Goal: Transaction & Acquisition: Purchase product/service

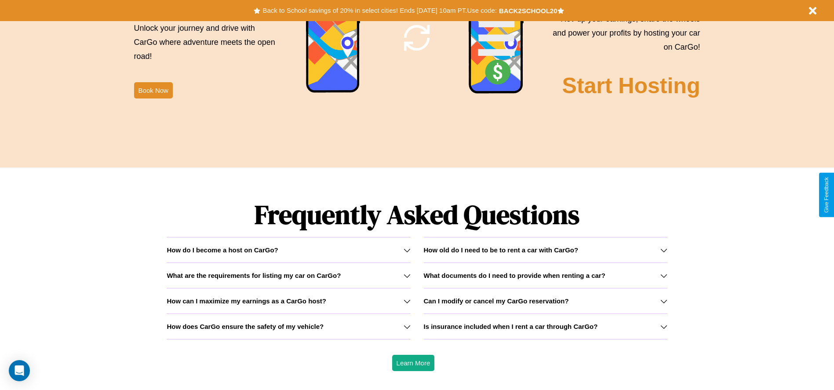
scroll to position [1261, 0]
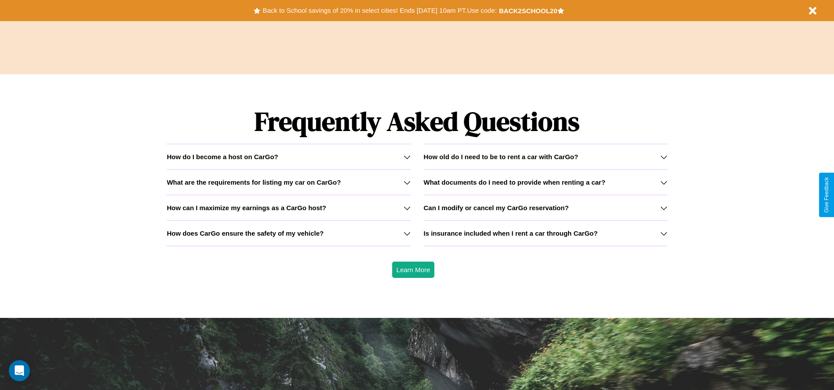
click at [663, 156] on icon at bounding box center [663, 156] width 7 height 7
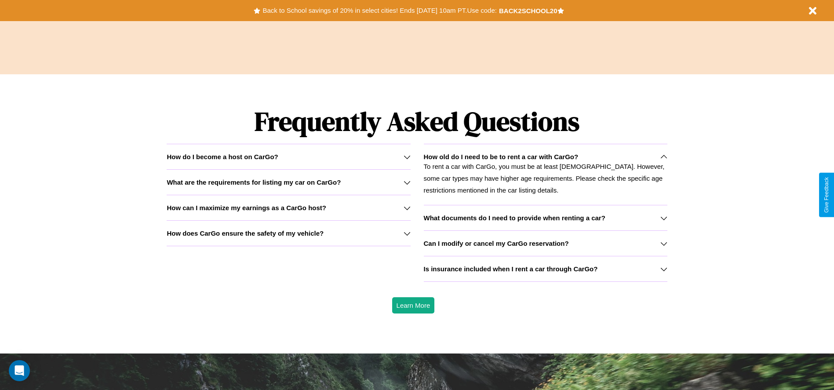
click at [663, 269] on icon at bounding box center [663, 268] width 7 height 7
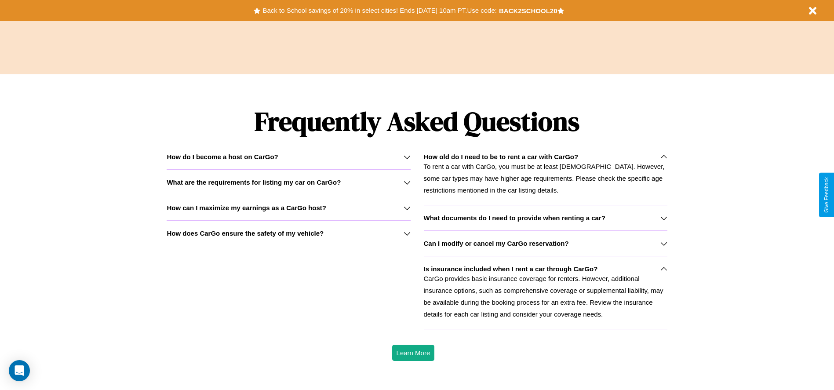
click at [288, 182] on h3 "What are the requirements for listing my car on CarGo?" at bounding box center [254, 181] width 174 height 7
click at [663, 218] on icon at bounding box center [663, 217] width 7 height 7
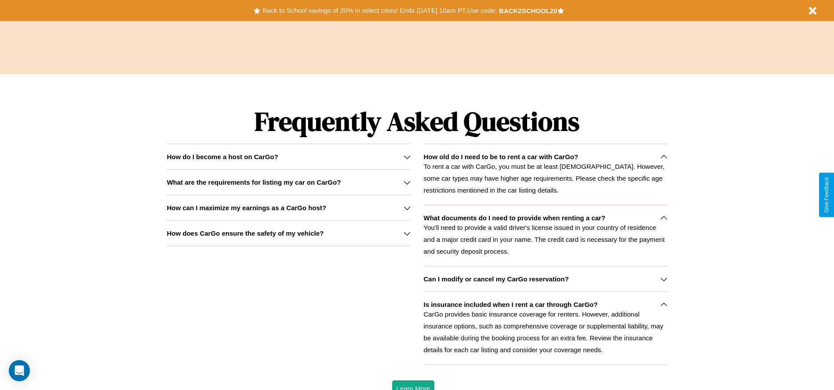
click at [545, 328] on p "CarGo provides basic insurance coverage for renters. However, additional insura…" at bounding box center [545, 331] width 243 height 47
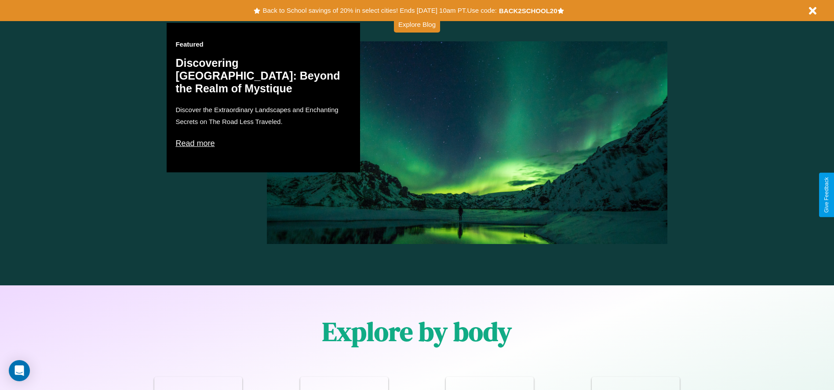
scroll to position [0, 0]
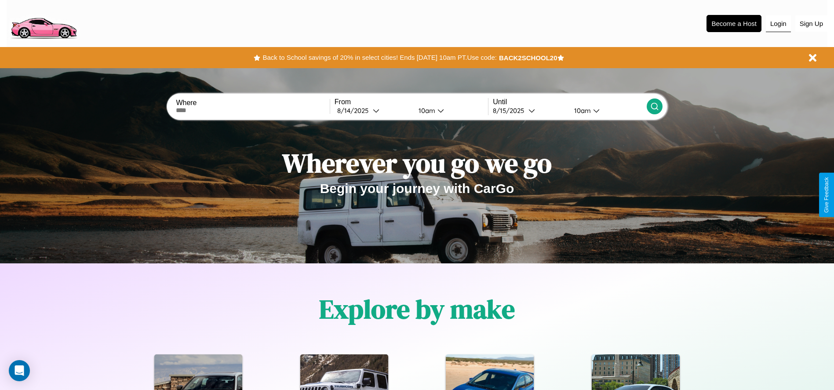
click at [778, 23] on button "Login" at bounding box center [778, 23] width 25 height 17
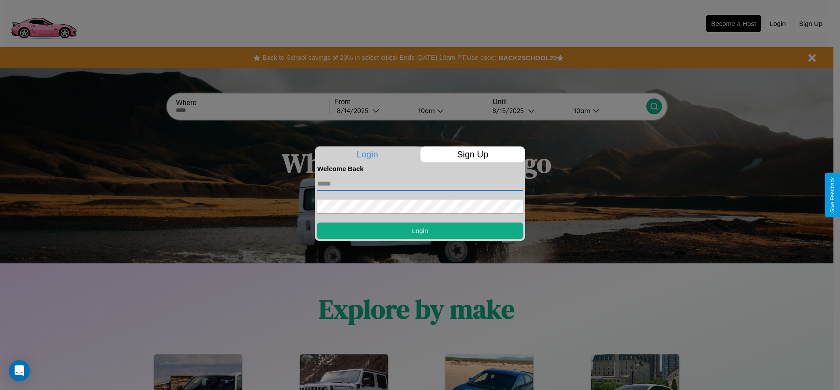
click at [420, 183] on input "text" at bounding box center [420, 184] width 206 height 14
type input "**********"
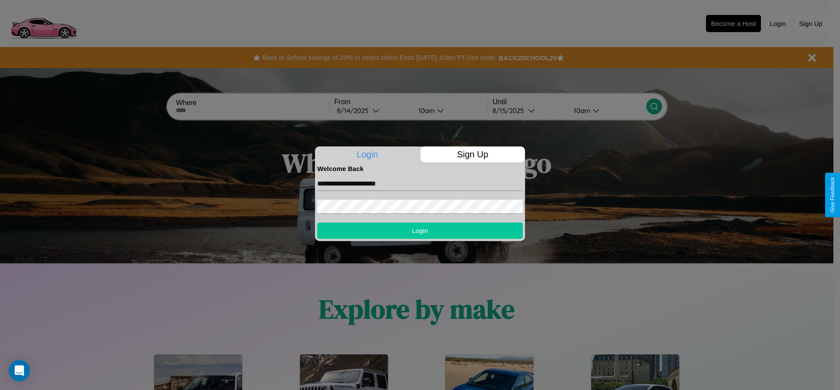
click at [420, 230] on button "Login" at bounding box center [420, 230] width 206 height 16
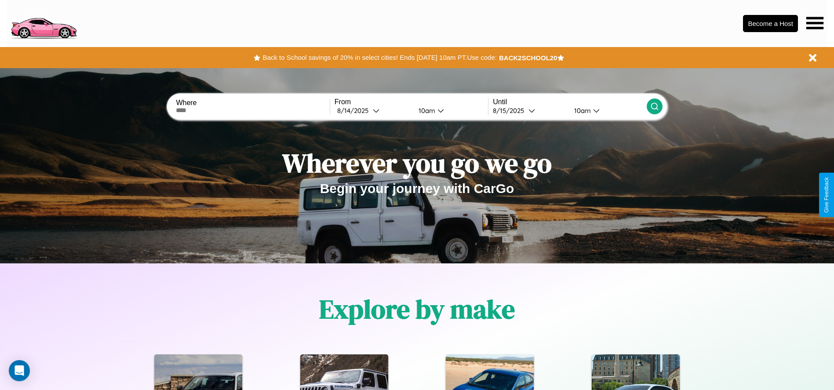
click at [253, 110] on input "text" at bounding box center [252, 110] width 153 height 7
type input "******"
click at [373, 110] on icon at bounding box center [376, 110] width 7 height 7
select select "*"
select select "****"
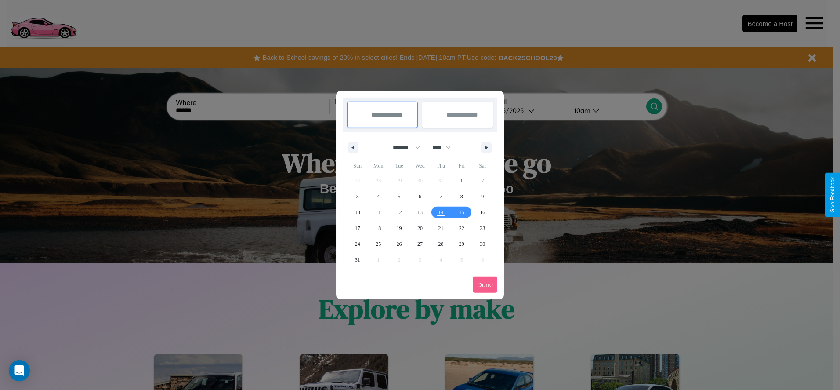
drag, startPoint x: 403, startPoint y: 147, endPoint x: 420, endPoint y: 176, distance: 33.9
click at [403, 147] on select "******* ******** ***** ***** *** **** **** ****** ********* ******* ******** **…" at bounding box center [404, 147] width 37 height 15
select select "**"
click at [399, 196] on span "4" at bounding box center [399, 197] width 3 height 16
type input "**********"
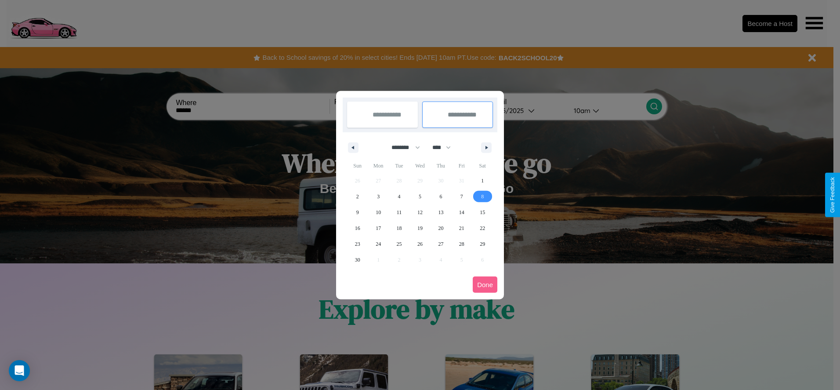
click at [483, 196] on span "8" at bounding box center [482, 197] width 3 height 16
type input "**********"
click at [485, 284] on button "Done" at bounding box center [485, 284] width 25 height 16
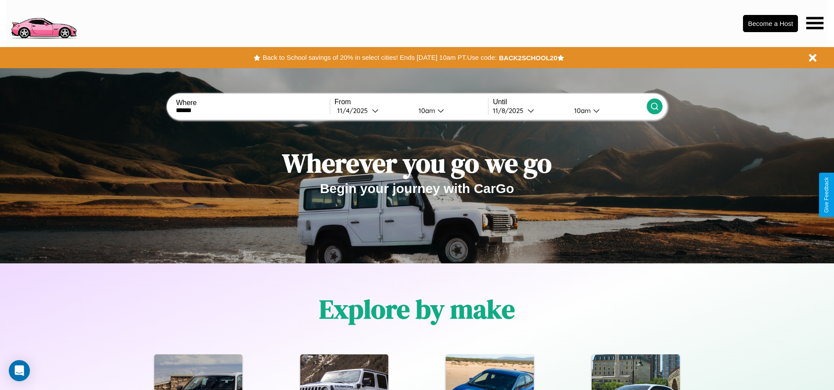
click at [654, 106] on icon at bounding box center [654, 106] width 9 height 9
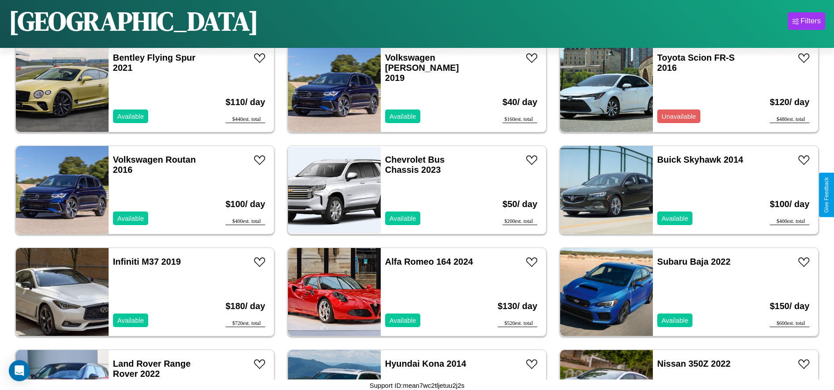
scroll to position [3463, 0]
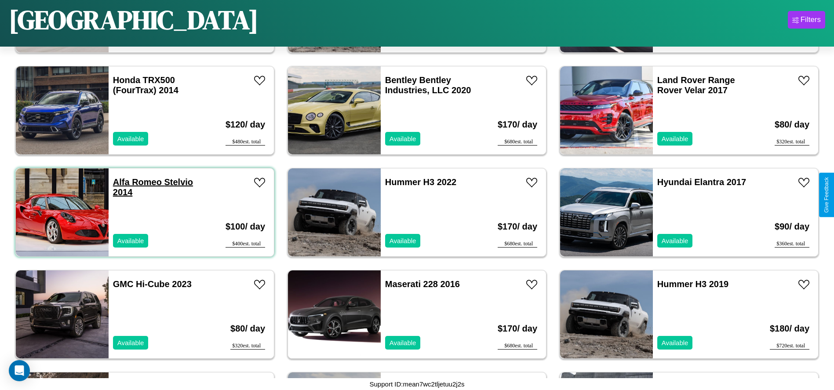
click at [136, 182] on link "Alfa Romeo Stelvio 2014" at bounding box center [153, 187] width 80 height 20
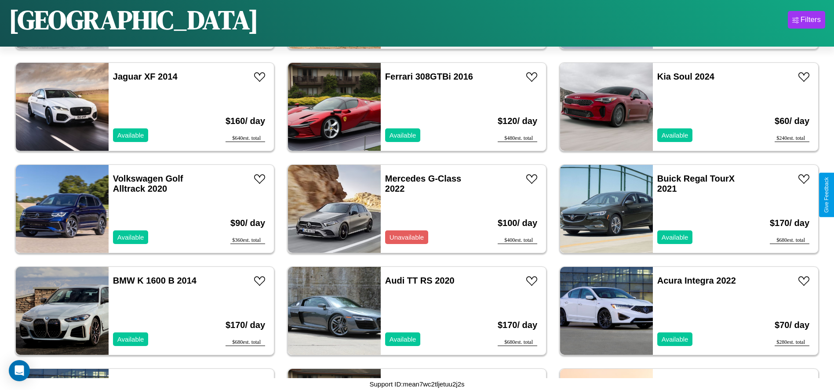
scroll to position [2341, 0]
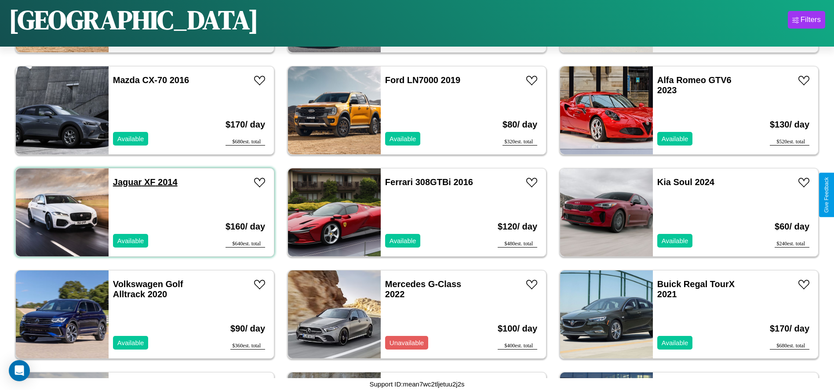
click at [126, 182] on link "Jaguar XF 2014" at bounding box center [145, 182] width 65 height 10
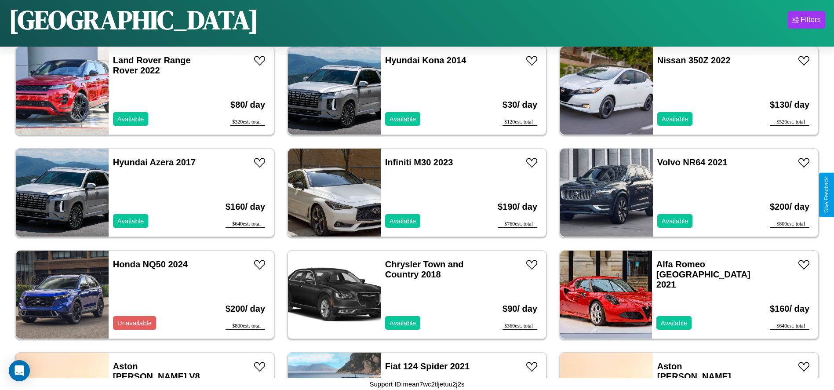
scroll to position [200, 0]
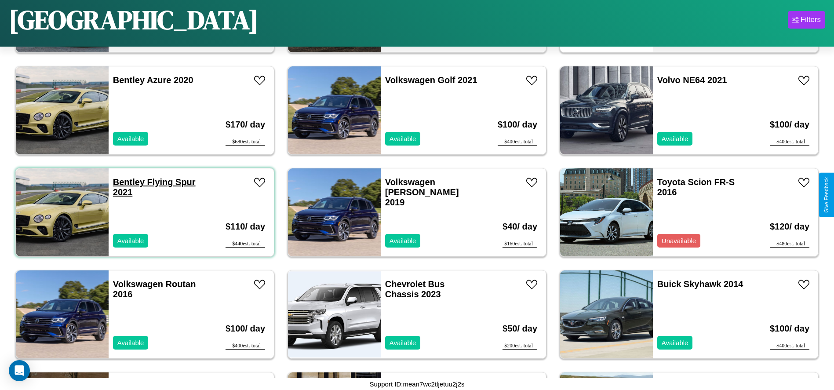
click at [127, 182] on link "Bentley Flying Spur 2021" at bounding box center [154, 187] width 83 height 20
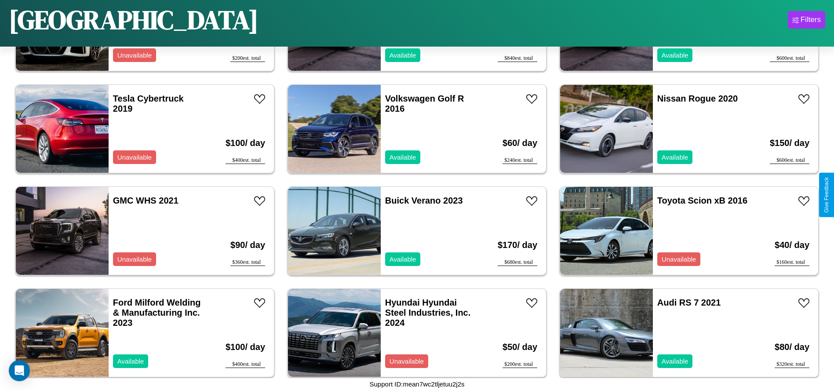
scroll to position [2035, 0]
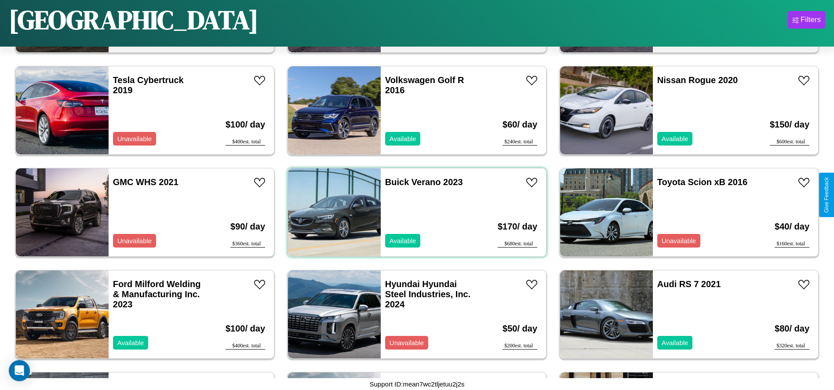
click at [414, 212] on div "Buick Verano 2023 Available" at bounding box center [432, 212] width 102 height 88
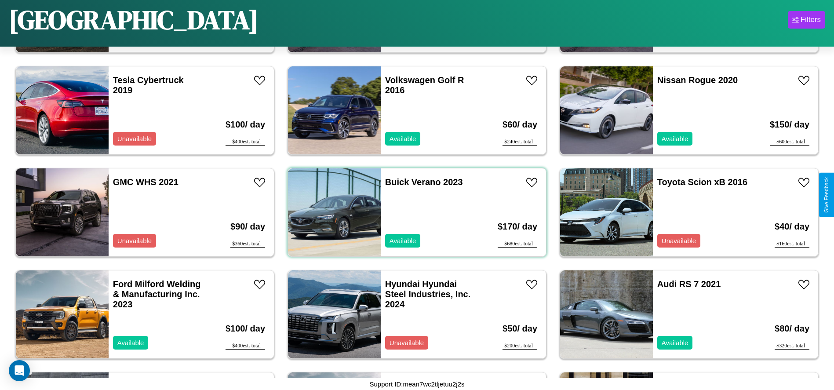
click at [414, 212] on div "Buick Verano 2023 Available" at bounding box center [432, 212] width 102 height 88
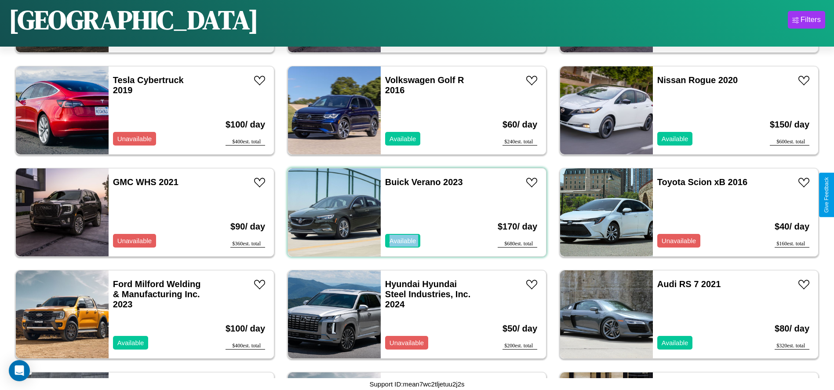
click at [414, 212] on div "Buick Verano 2023 Available" at bounding box center [432, 212] width 102 height 88
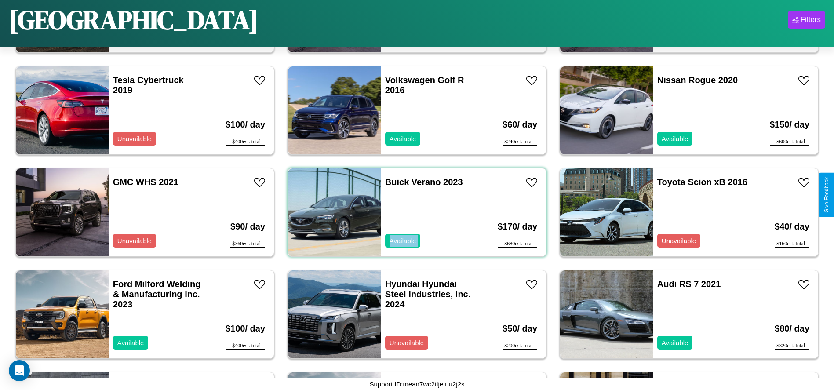
click at [414, 212] on div "Buick Verano 2023 Available" at bounding box center [432, 212] width 102 height 88
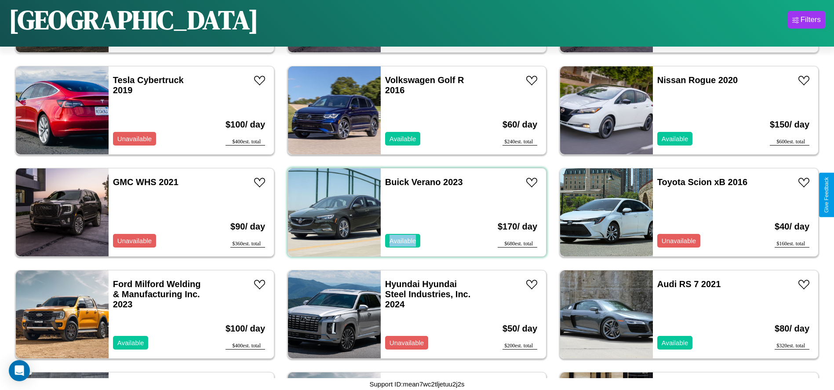
click at [414, 212] on div "Buick Verano 2023 Available" at bounding box center [432, 212] width 102 height 88
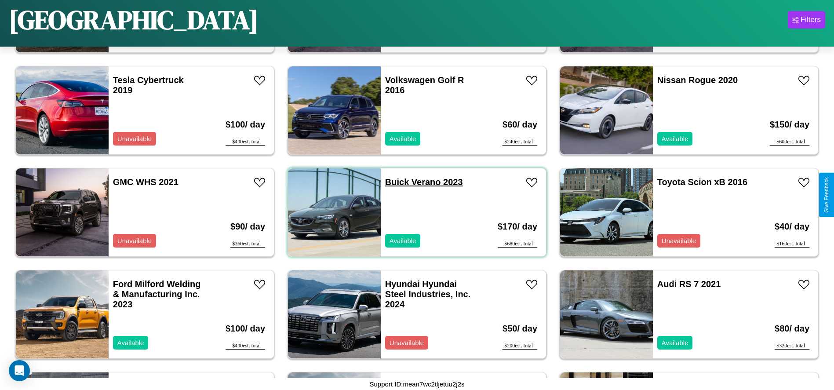
click at [394, 182] on link "Buick Verano 2023" at bounding box center [424, 182] width 78 height 10
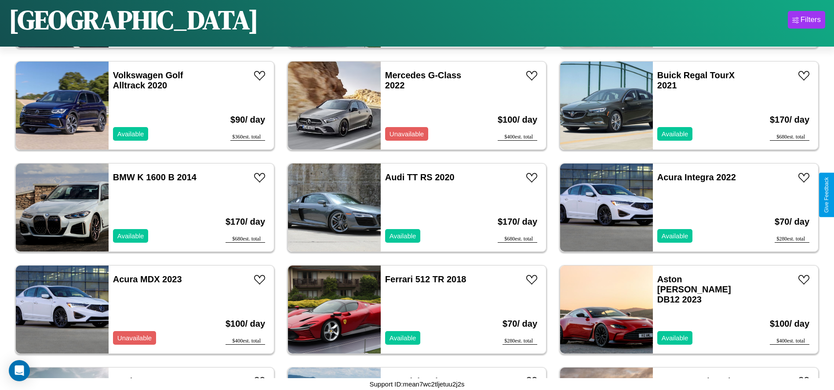
scroll to position [2647, 0]
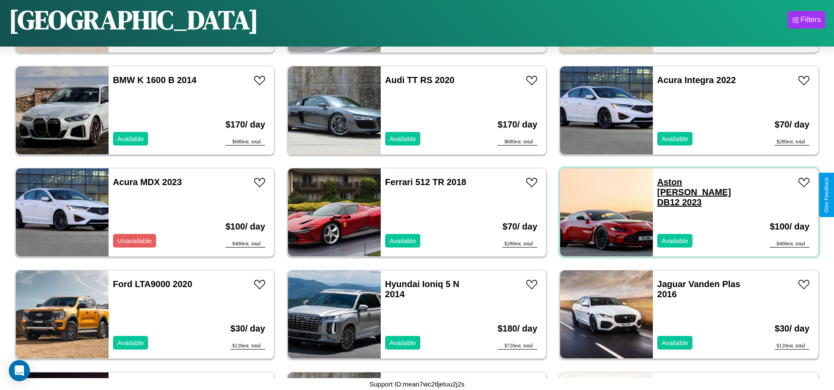
click at [678, 182] on link "Aston Martin DB12 2023" at bounding box center [694, 192] width 74 height 30
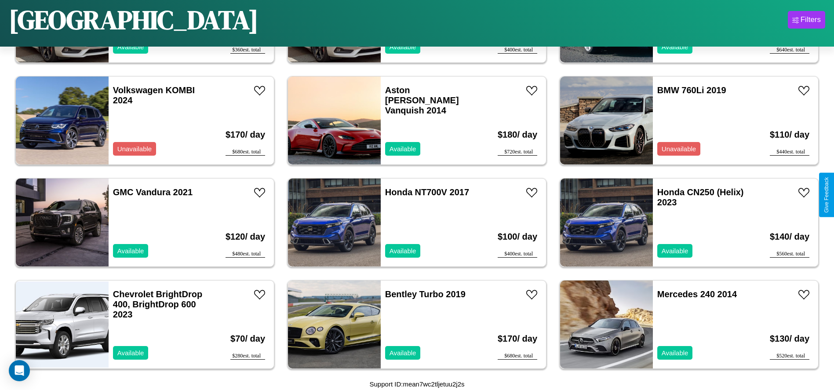
scroll to position [0, 0]
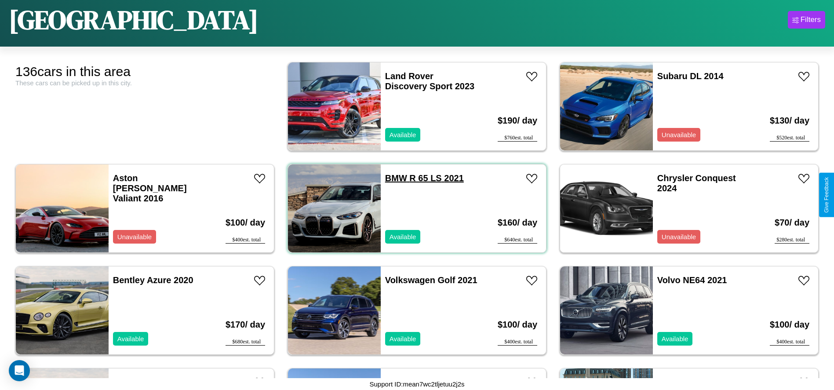
click at [392, 178] on link "BMW R 65 LS 2021" at bounding box center [424, 178] width 79 height 10
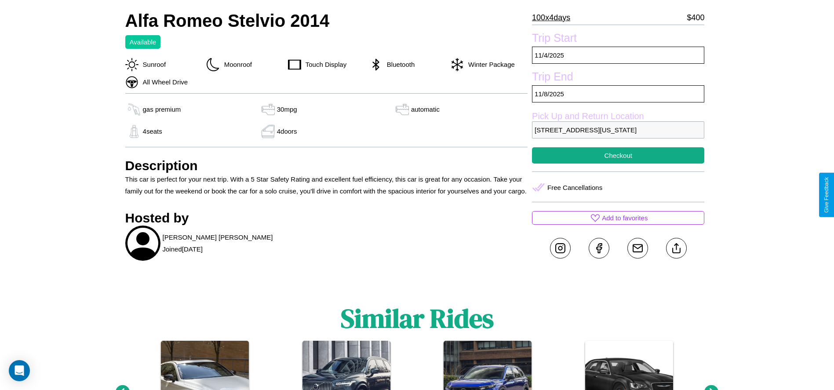
scroll to position [325, 0]
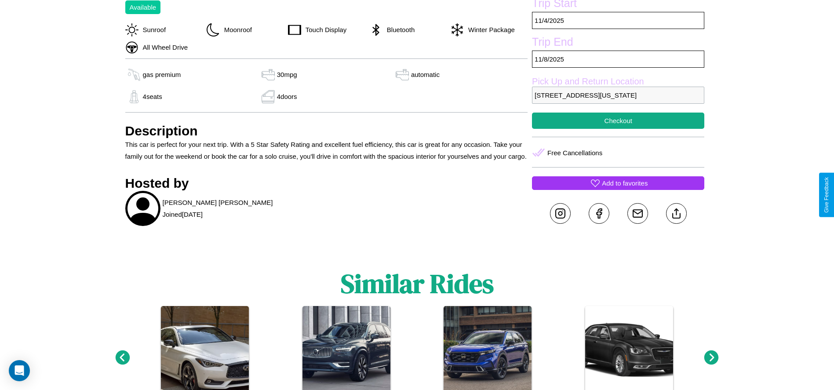
click at [618, 189] on p "Add to favorites" at bounding box center [625, 183] width 46 height 12
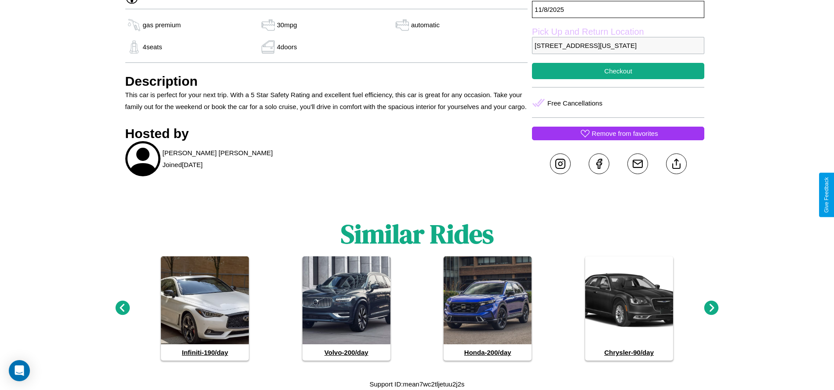
scroll to position [387, 0]
click at [711, 308] on icon at bounding box center [711, 308] width 15 height 15
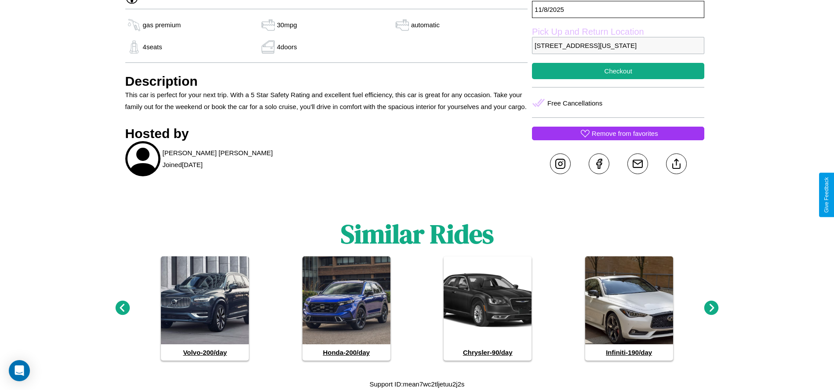
click at [711, 308] on icon at bounding box center [711, 308] width 15 height 15
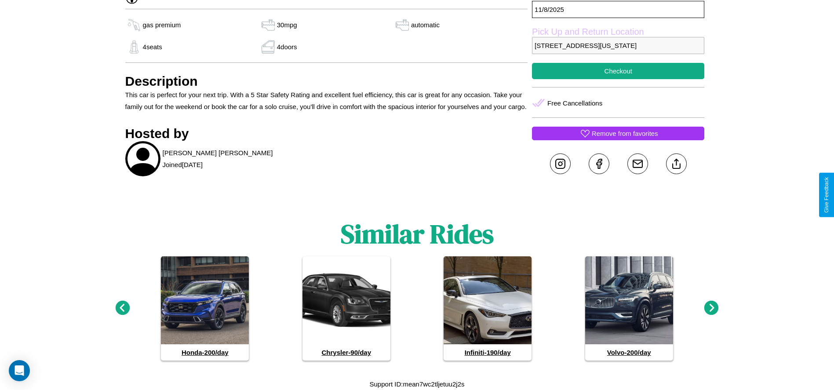
click at [711, 308] on icon at bounding box center [711, 308] width 15 height 15
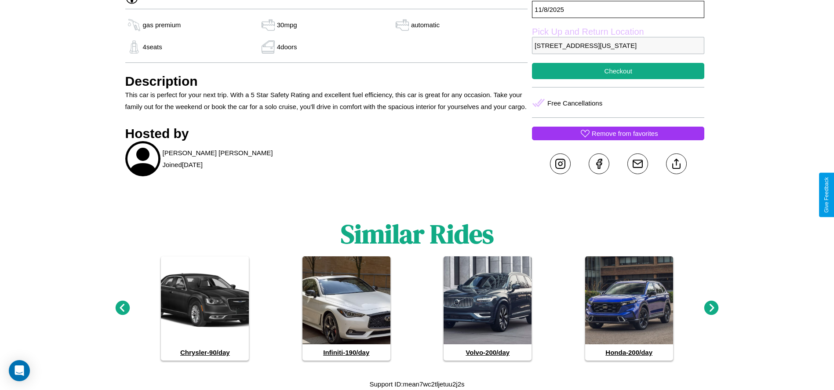
click at [122, 308] on icon at bounding box center [122, 308] width 15 height 15
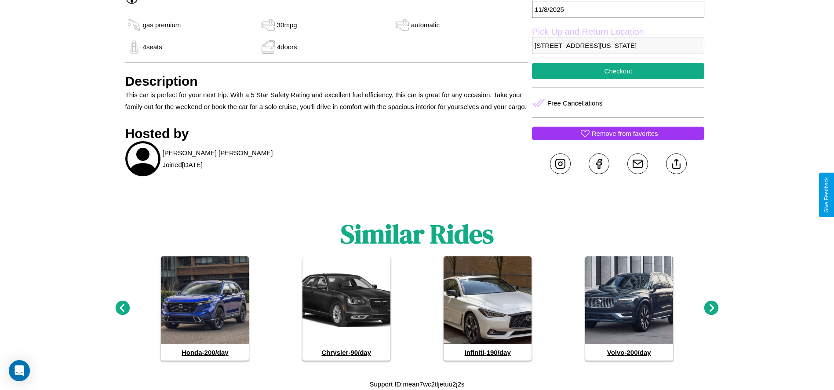
click at [122, 308] on icon at bounding box center [122, 308] width 15 height 15
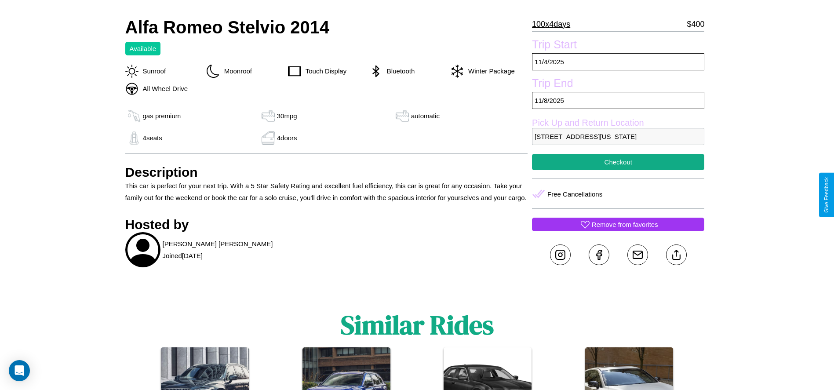
scroll to position [263, 0]
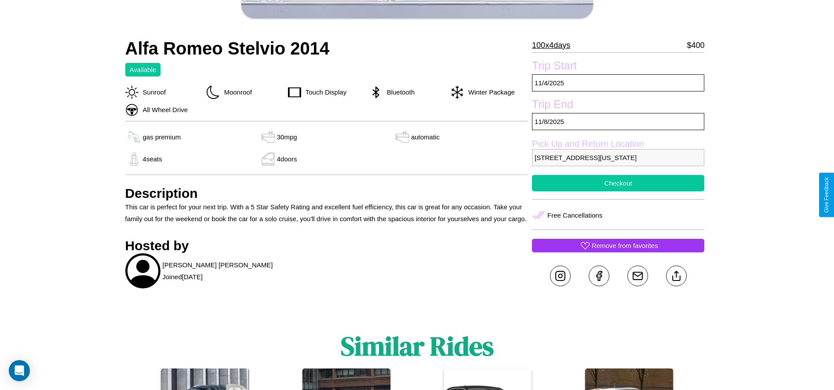
click at [618, 191] on button "Checkout" at bounding box center [618, 183] width 172 height 16
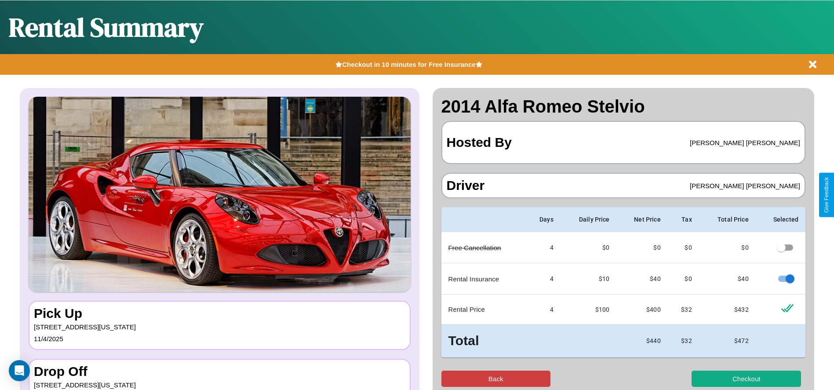
click at [495, 378] on button "Back" at bounding box center [495, 378] width 109 height 16
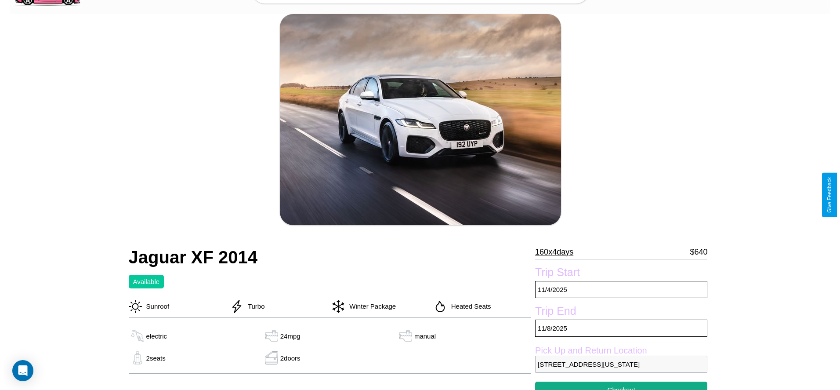
scroll to position [127, 0]
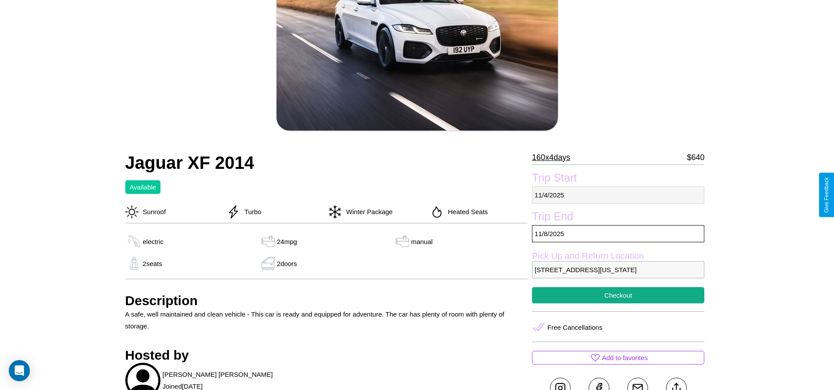
click at [618, 195] on p "11 / 4 / 2025" at bounding box center [618, 194] width 172 height 17
select select "*"
select select "****"
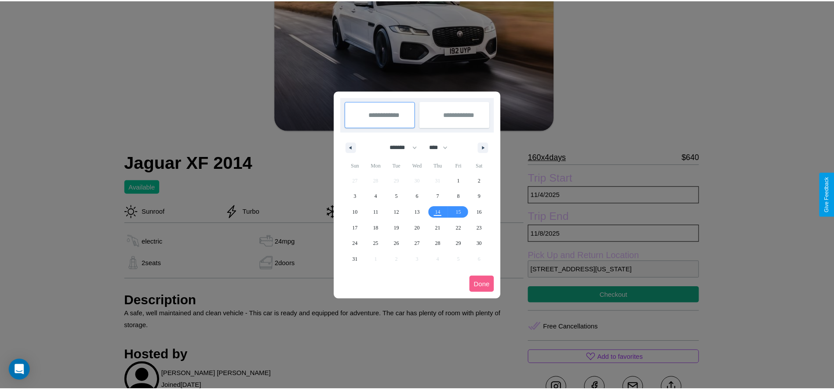
scroll to position [0, 0]
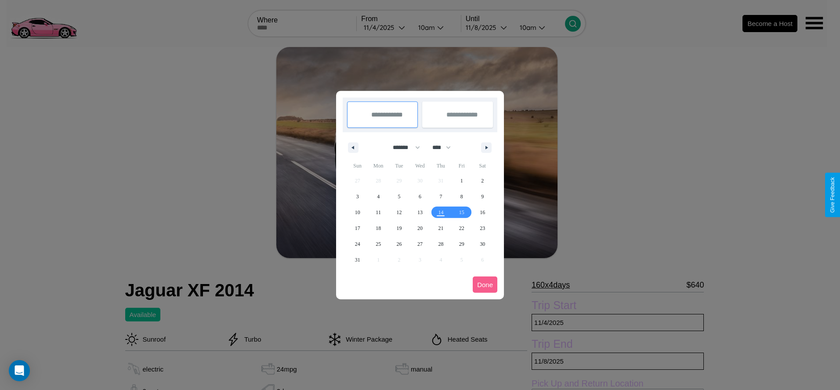
click at [386, 27] on div at bounding box center [420, 195] width 840 height 390
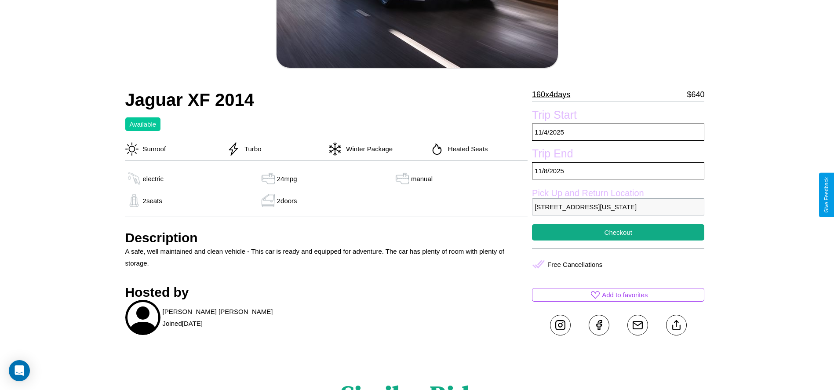
scroll to position [240, 0]
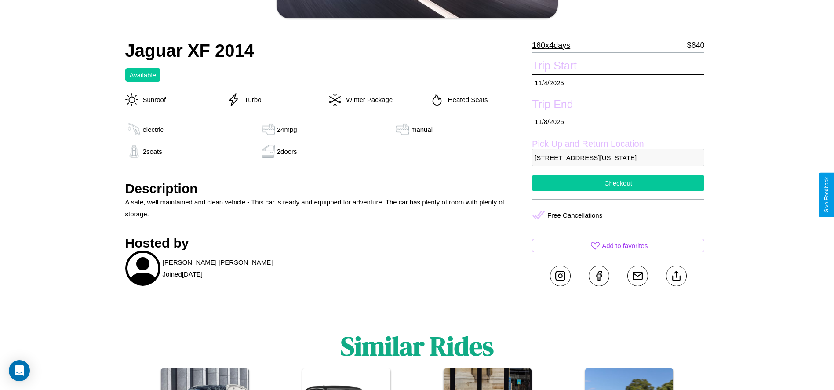
click at [618, 191] on button "Checkout" at bounding box center [618, 183] width 172 height 16
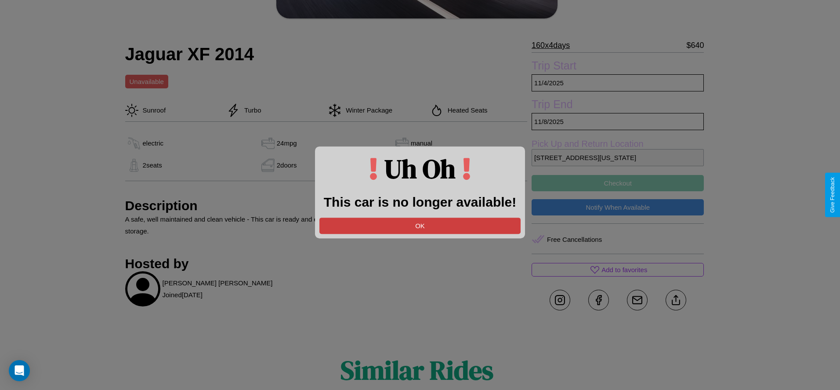
click at [420, 225] on button "OK" at bounding box center [420, 226] width 201 height 16
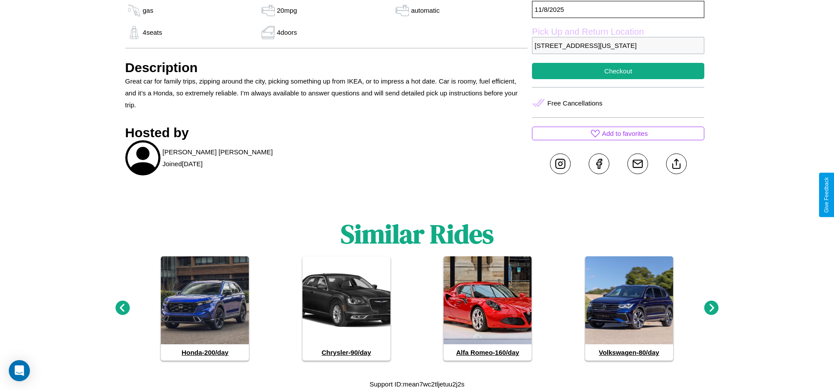
scroll to position [417, 0]
click at [711, 308] on icon at bounding box center [711, 308] width 15 height 15
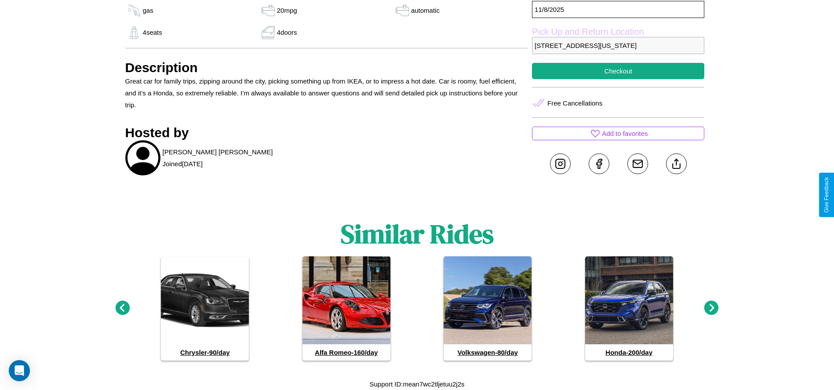
click at [711, 308] on icon at bounding box center [711, 308] width 15 height 15
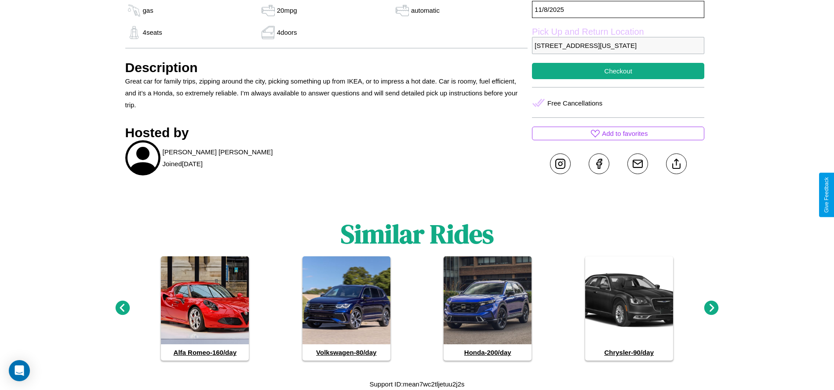
click at [122, 308] on icon at bounding box center [122, 308] width 15 height 15
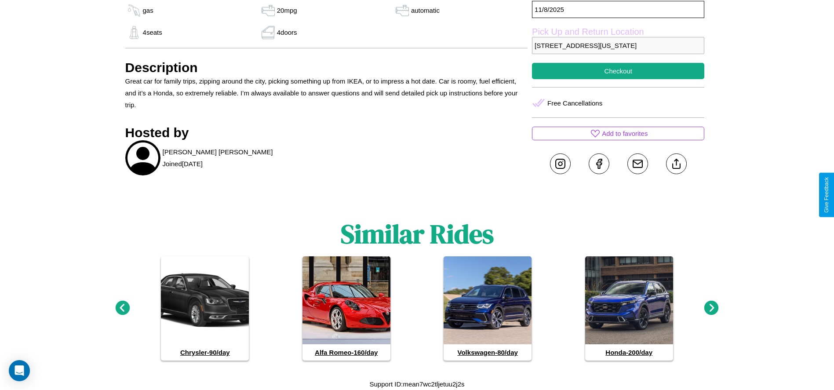
click at [711, 308] on icon at bounding box center [711, 308] width 15 height 15
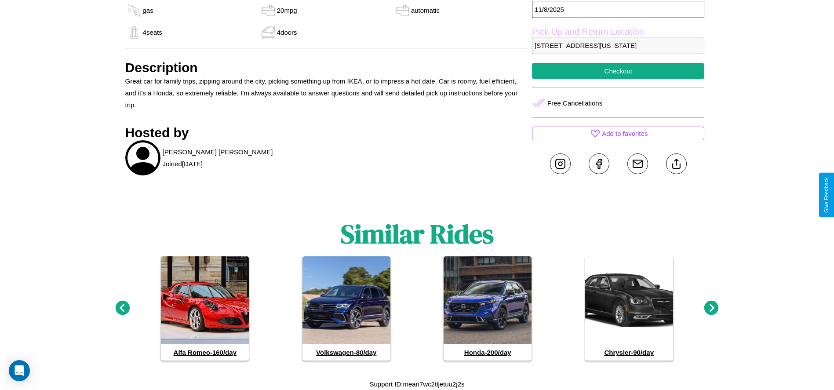
click at [711, 308] on icon at bounding box center [711, 308] width 15 height 15
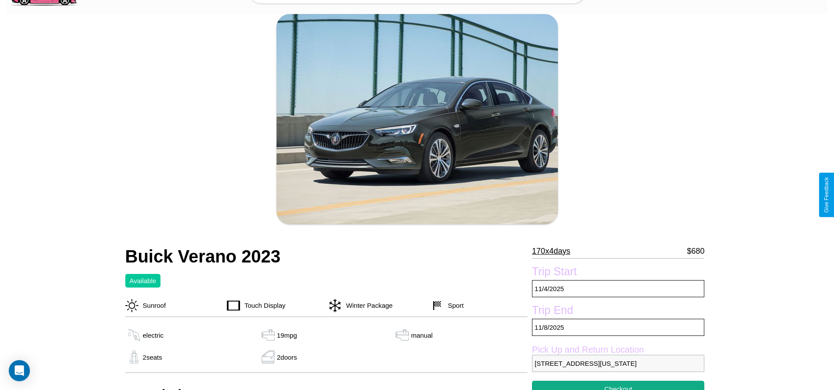
scroll to position [201, 0]
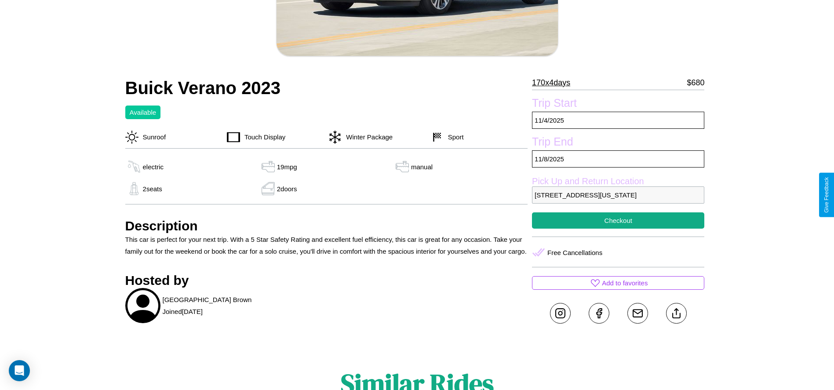
click at [618, 195] on p "[STREET_ADDRESS][US_STATE]" at bounding box center [618, 194] width 172 height 17
click at [618, 195] on p "6214 Oak Street Boston Massachusetts 78148 Spain" at bounding box center [618, 194] width 172 height 17
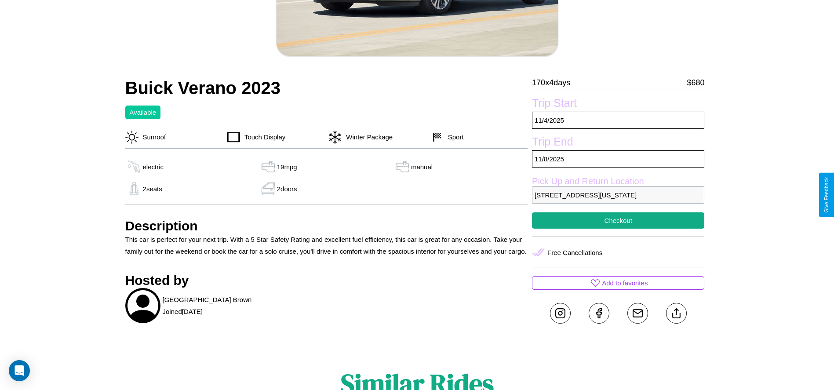
click at [618, 195] on p "6214 Oak Street Boston Massachusetts 78148 Spain" at bounding box center [618, 194] width 172 height 17
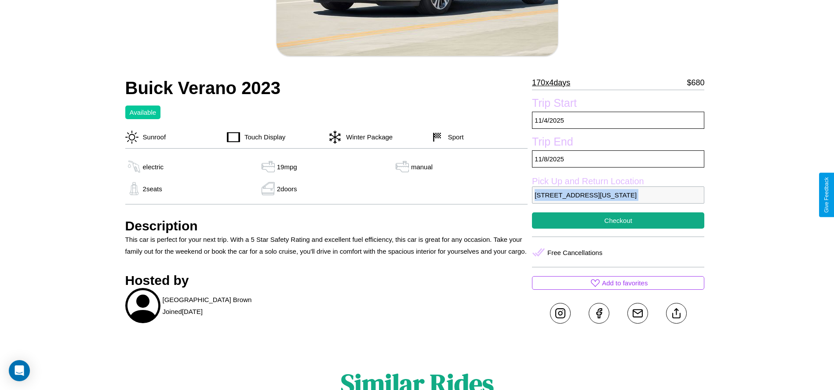
click at [618, 195] on p "6214 Oak Street Boston Massachusetts 78148 Spain" at bounding box center [618, 194] width 172 height 17
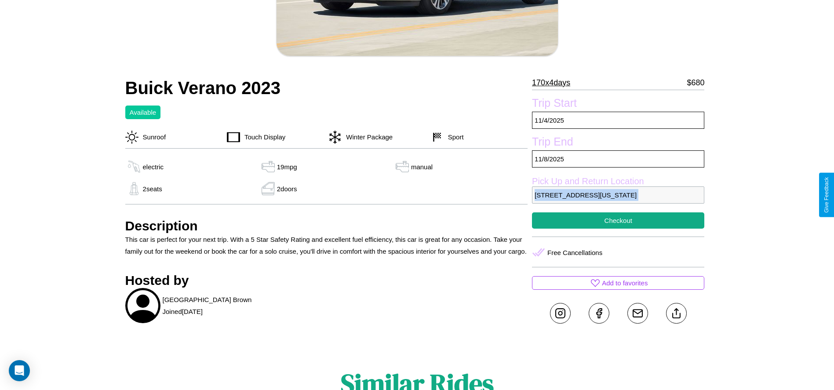
click at [618, 195] on p "6214 Oak Street Boston Massachusetts 78148 Spain" at bounding box center [618, 194] width 172 height 17
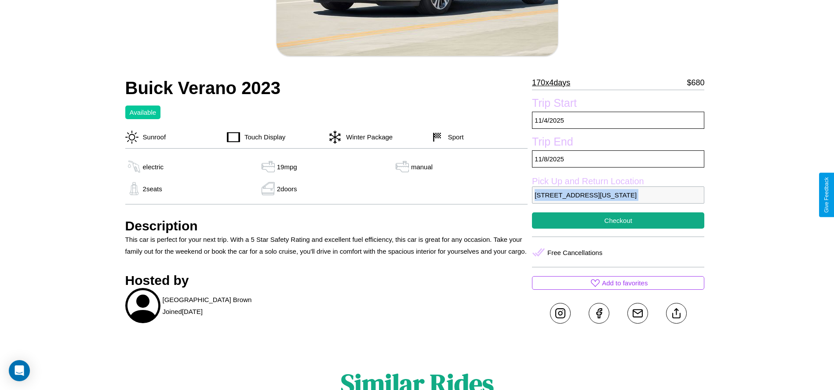
click at [618, 195] on p "6214 Oak Street Boston Massachusetts 78148 Spain" at bounding box center [618, 194] width 172 height 17
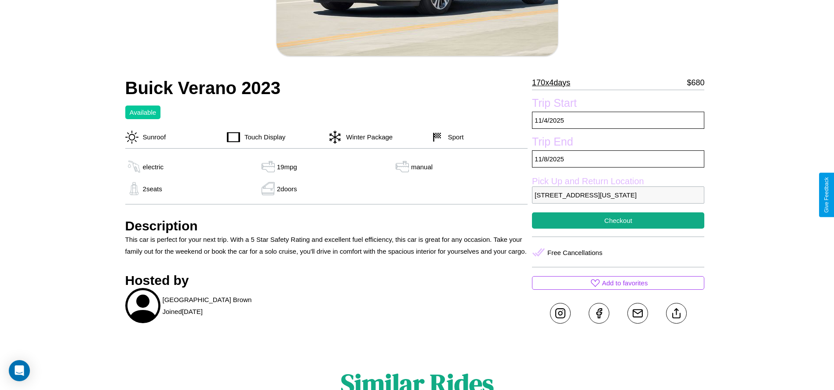
scroll to position [227, 0]
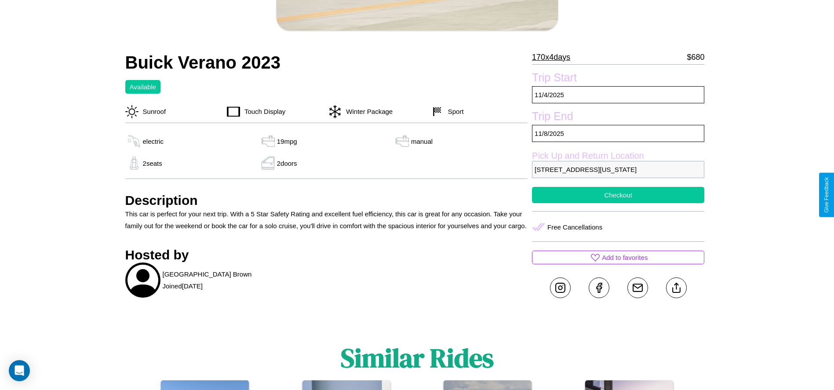
click at [618, 195] on button "Checkout" at bounding box center [618, 195] width 172 height 16
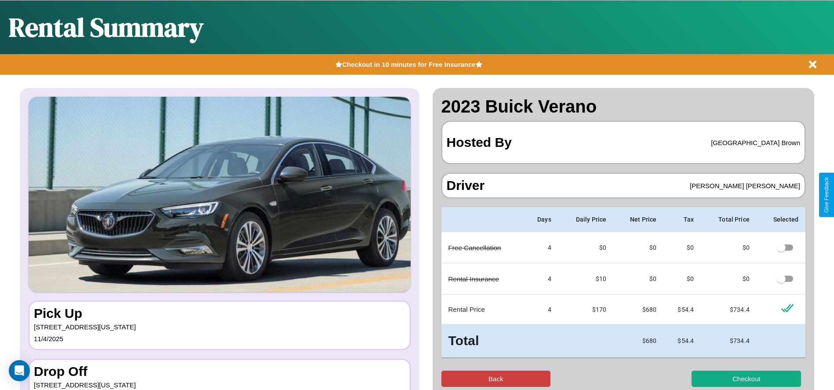
click at [495, 378] on button "Back" at bounding box center [495, 378] width 109 height 16
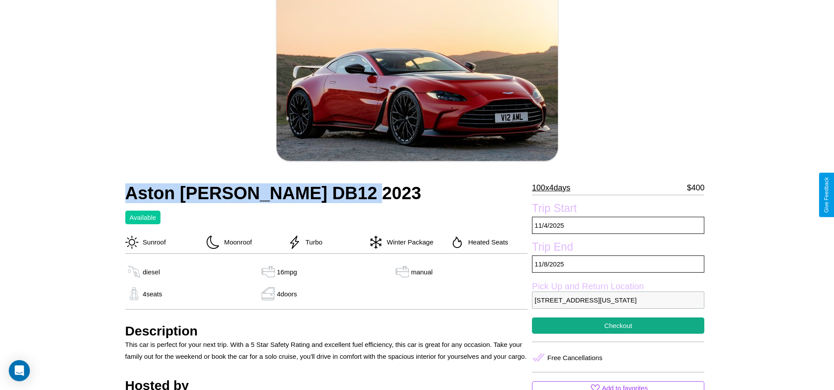
scroll to position [90, 0]
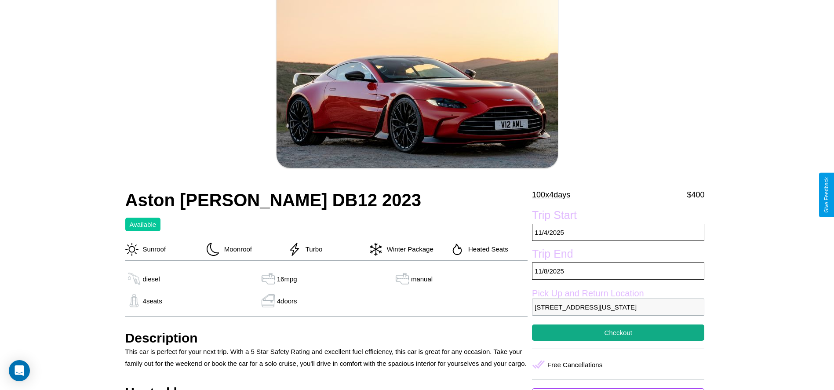
click at [554, 195] on p "100 x 4 days" at bounding box center [551, 195] width 38 height 14
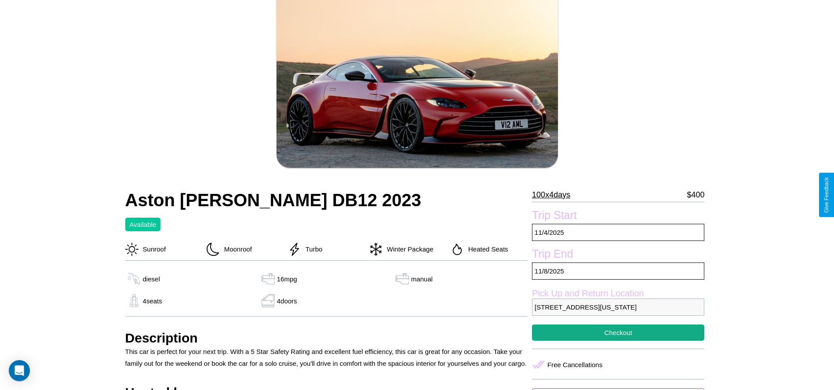
click at [554, 195] on p "100 x 4 days" at bounding box center [551, 195] width 38 height 14
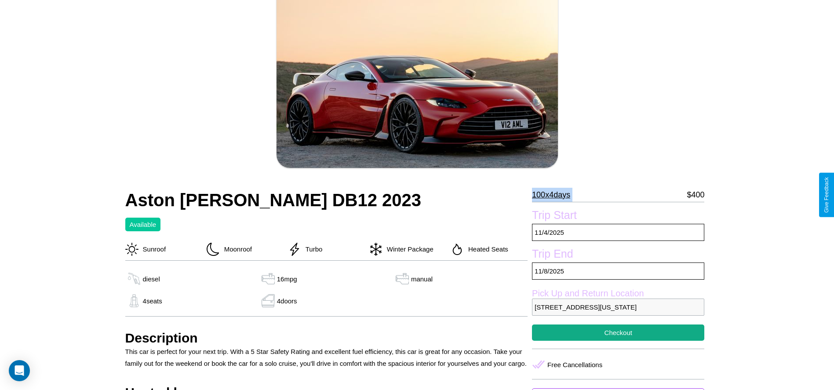
click at [554, 195] on p "100 x 4 days" at bounding box center [551, 195] width 38 height 14
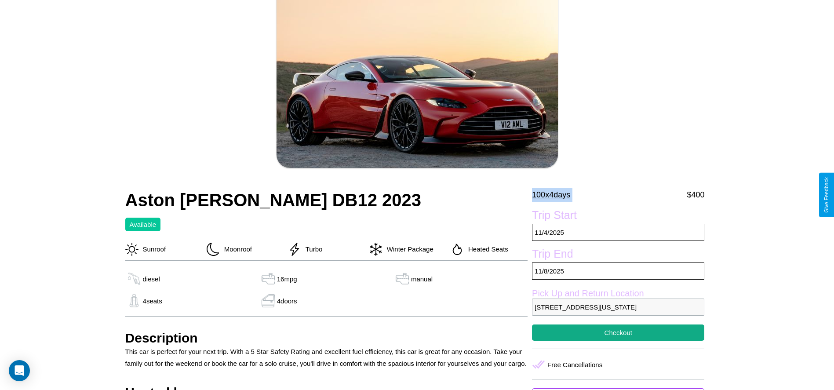
click at [554, 195] on p "100 x 4 days" at bounding box center [551, 195] width 38 height 14
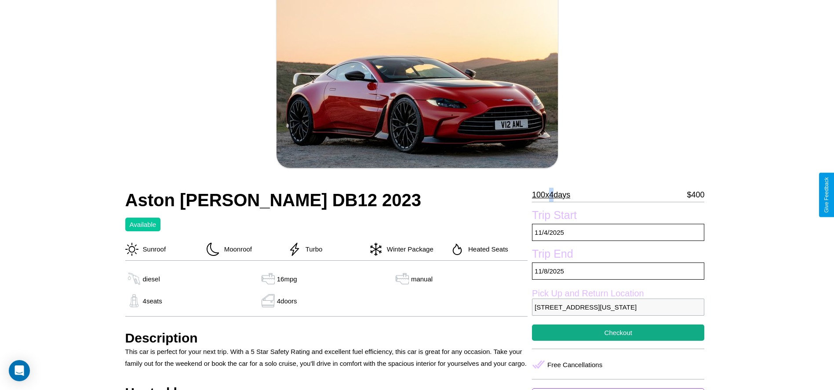
click at [554, 195] on p "100 x 4 days" at bounding box center [551, 195] width 38 height 14
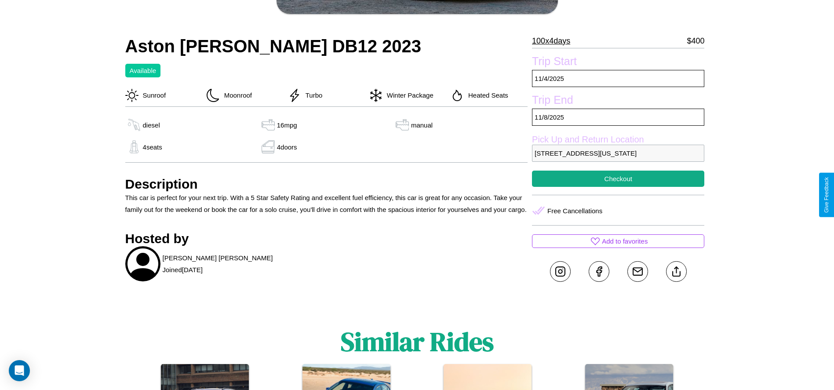
scroll to position [302, 0]
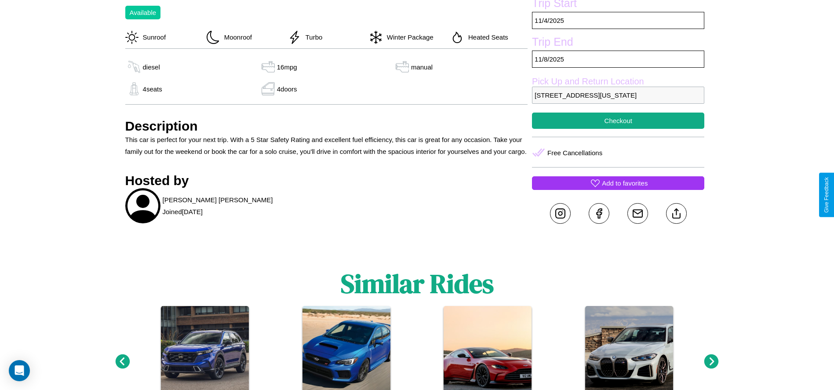
click at [618, 189] on p "Add to favorites" at bounding box center [625, 183] width 46 height 12
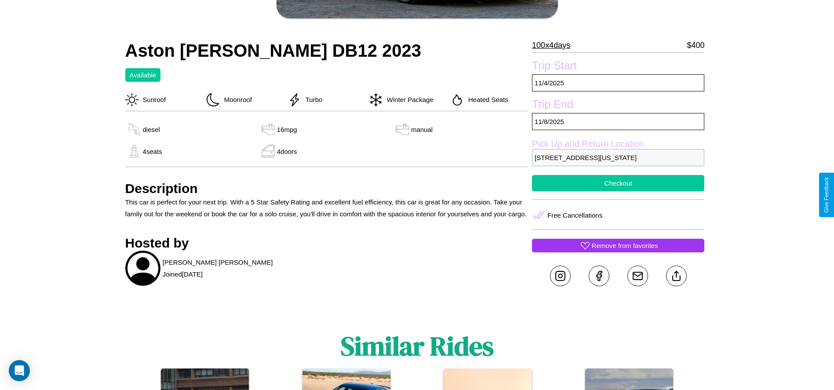
click at [618, 191] on button "Checkout" at bounding box center [618, 183] width 172 height 16
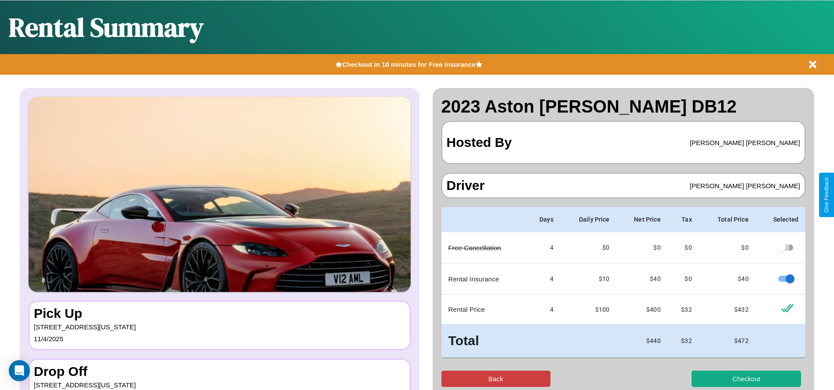
click at [495, 378] on button "Back" at bounding box center [495, 378] width 109 height 16
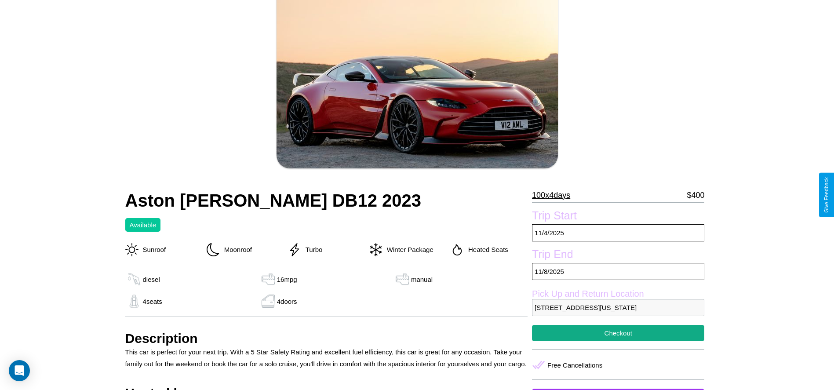
scroll to position [208, 0]
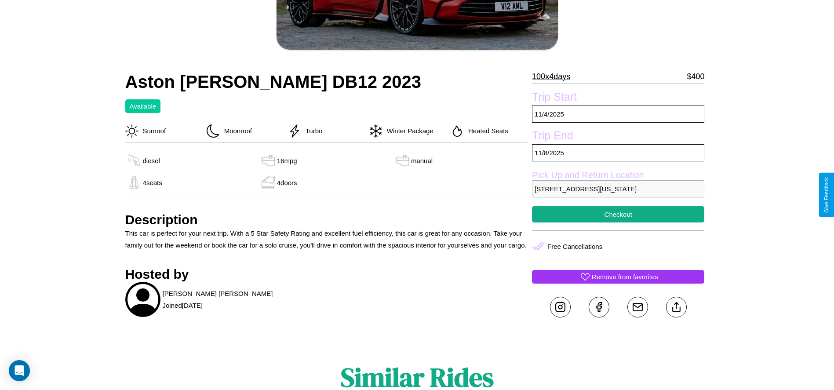
click at [618, 195] on p "6815 Lake Street Boston Massachusetts 33026 United States" at bounding box center [618, 188] width 172 height 17
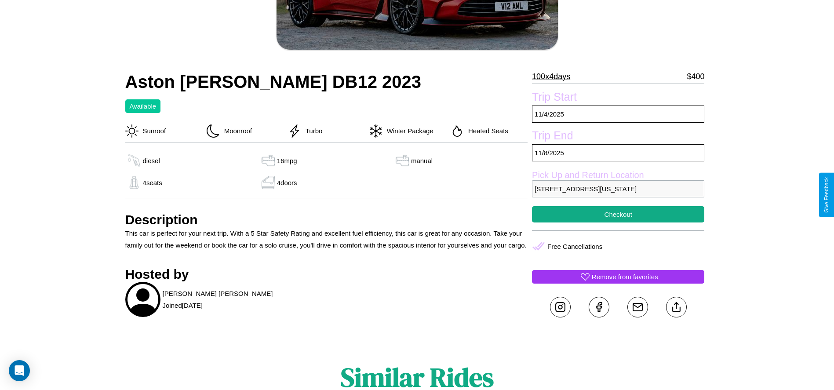
click at [618, 195] on p "6815 Lake Street Boston Massachusetts 33026 United States" at bounding box center [618, 188] width 172 height 17
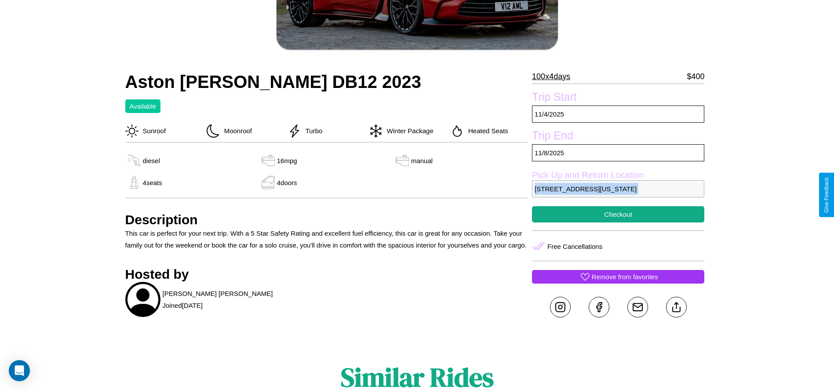
click at [618, 195] on p "6815 Lake Street Boston Massachusetts 33026 United States" at bounding box center [618, 188] width 172 height 17
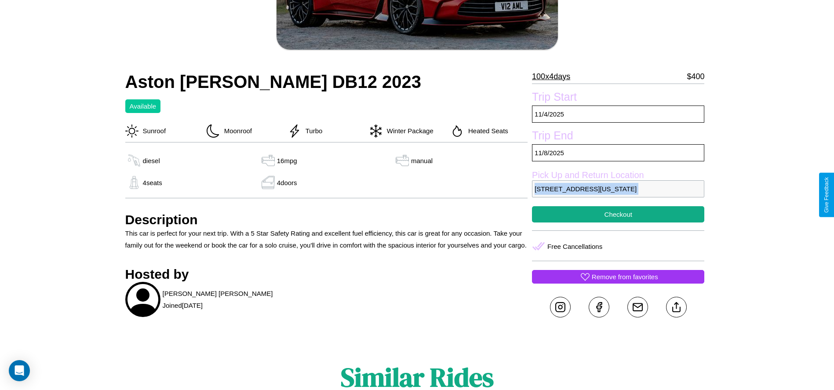
click at [618, 195] on p "6815 Lake Street Boston Massachusetts 33026 United States" at bounding box center [618, 188] width 172 height 17
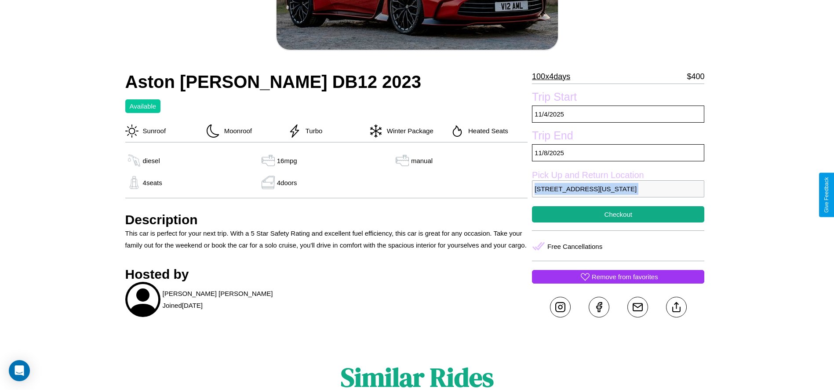
click at [618, 195] on p "6815 Lake Street Boston Massachusetts 33026 United States" at bounding box center [618, 188] width 172 height 17
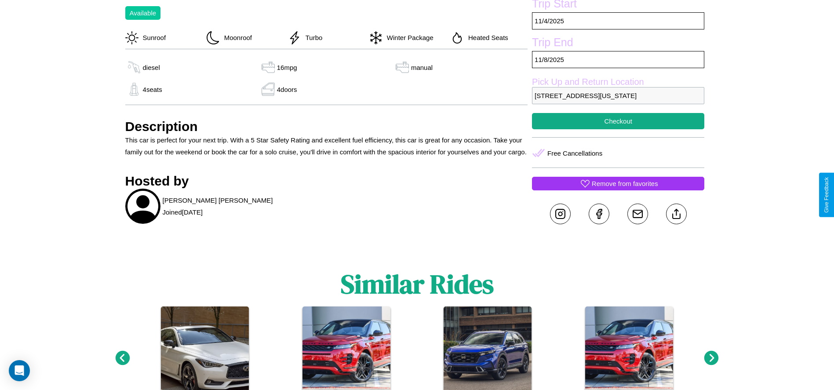
scroll to position [332, 0]
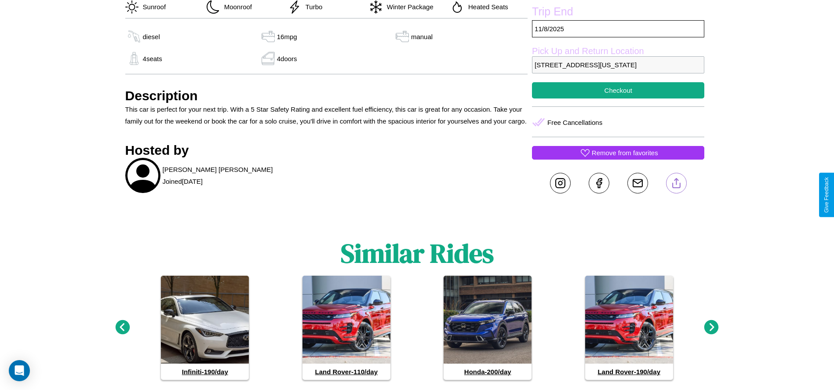
click at [676, 185] on line at bounding box center [676, 181] width 0 height 6
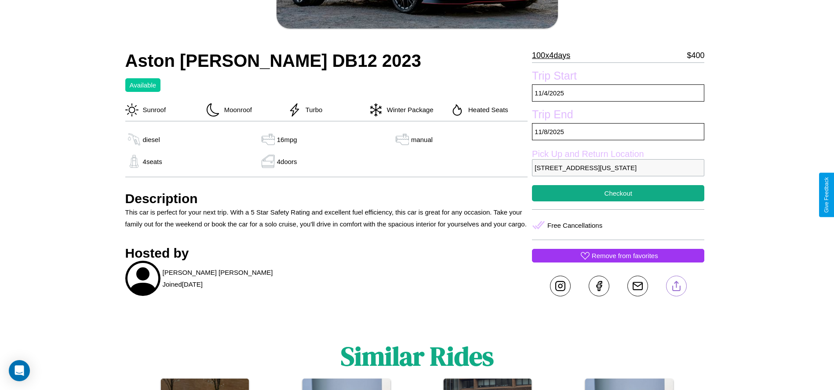
scroll to position [208, 0]
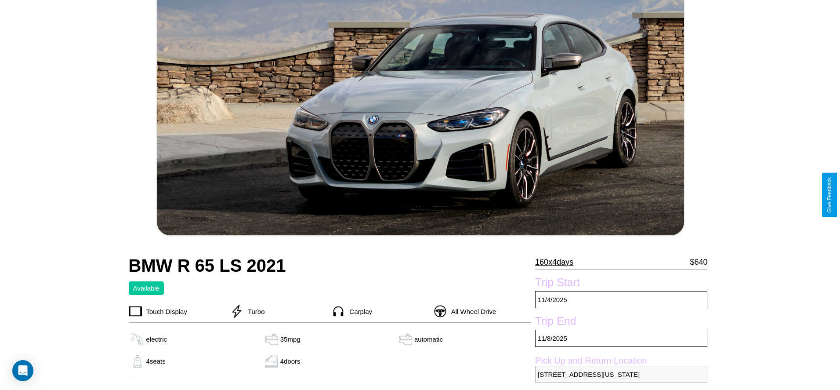
scroll to position [193, 0]
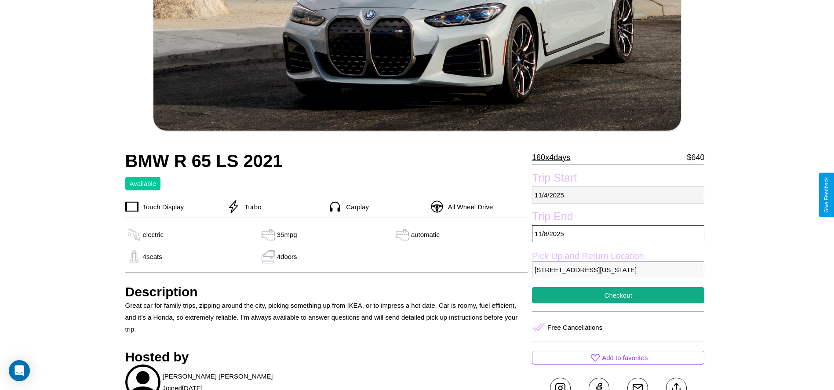
click at [618, 195] on p "[DATE]" at bounding box center [618, 194] width 172 height 17
select select "*"
select select "****"
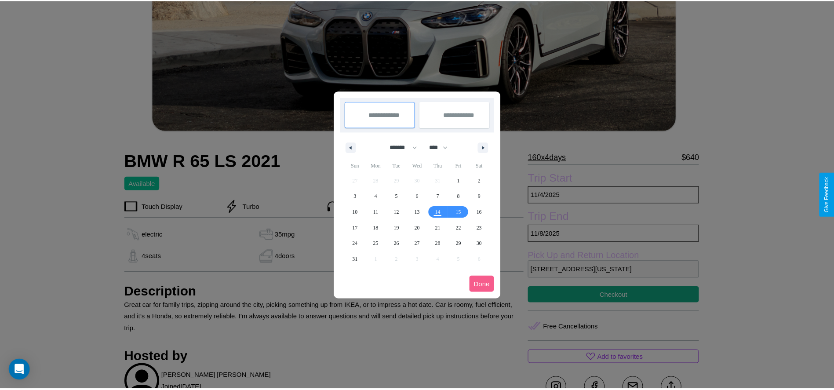
scroll to position [0, 0]
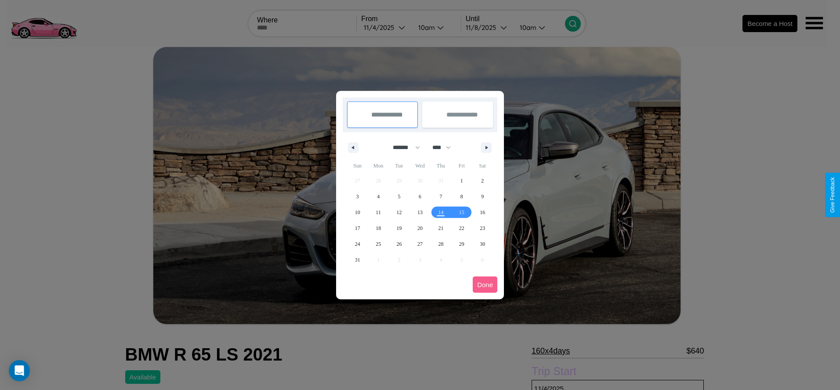
click at [386, 27] on div at bounding box center [420, 195] width 840 height 390
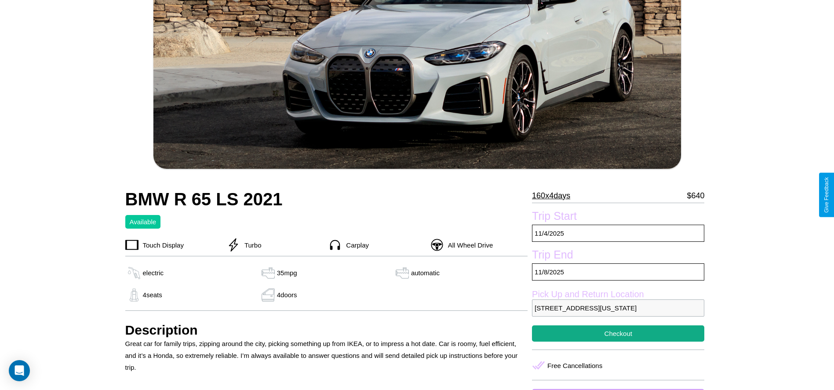
scroll to position [156, 0]
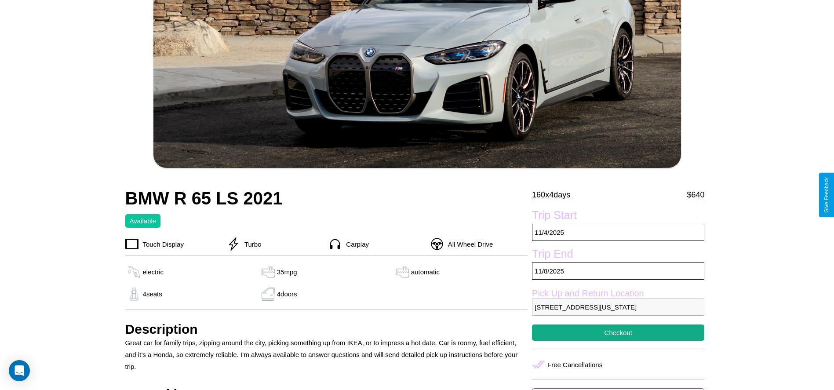
click at [554, 195] on p "160 x 4 days" at bounding box center [551, 195] width 38 height 14
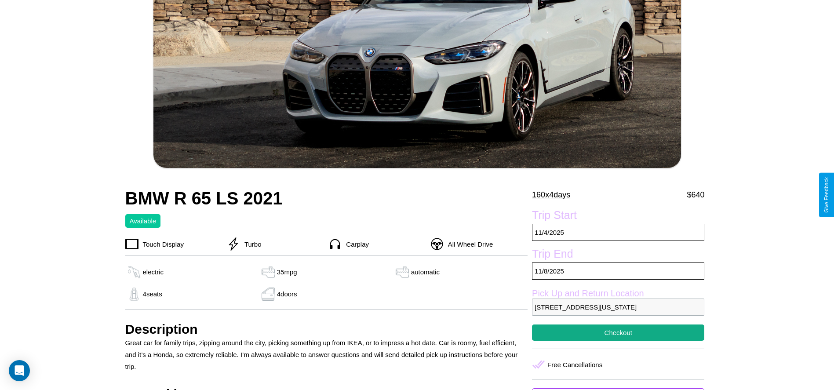
click at [554, 195] on p "160 x 4 days" at bounding box center [551, 195] width 38 height 14
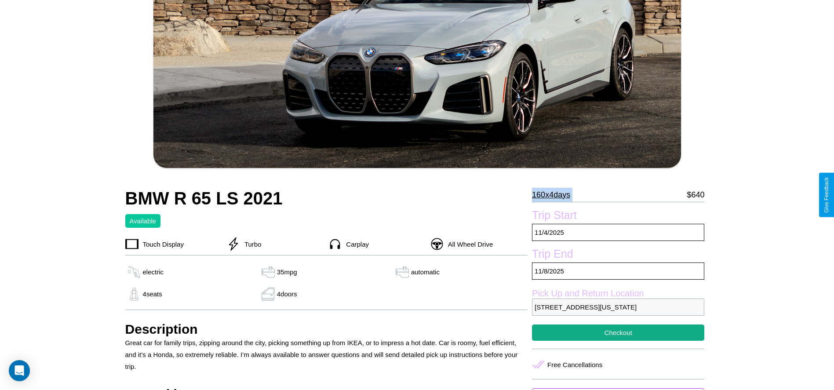
click at [554, 195] on p "160 x 4 days" at bounding box center [551, 195] width 38 height 14
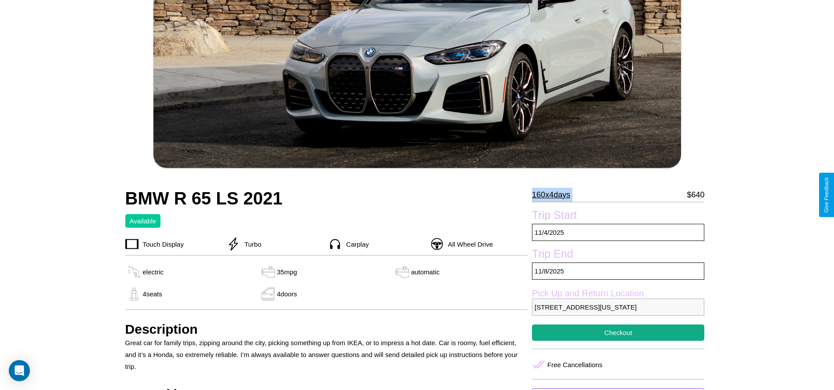
click at [554, 195] on p "160 x 4 days" at bounding box center [551, 195] width 38 height 14
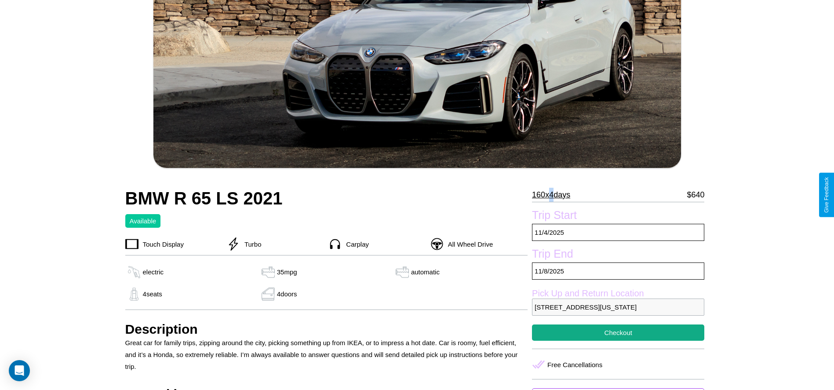
click at [554, 195] on p "160 x 4 days" at bounding box center [551, 195] width 38 height 14
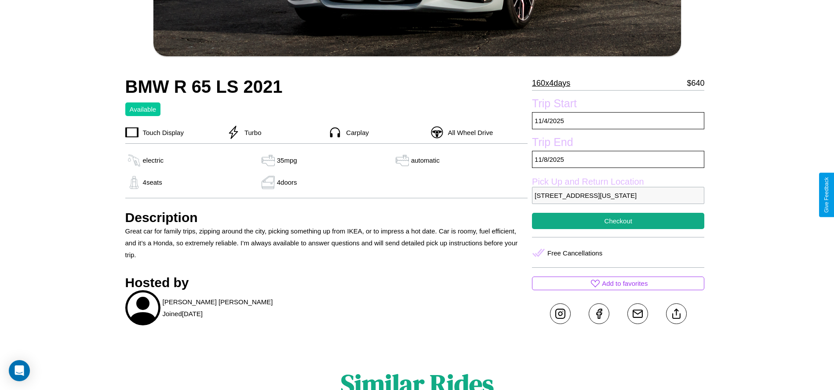
scroll to position [305, 0]
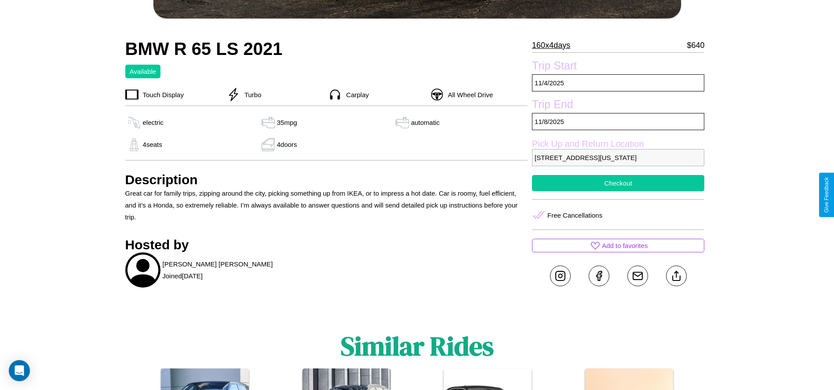
click at [618, 191] on button "Checkout" at bounding box center [618, 183] width 172 height 16
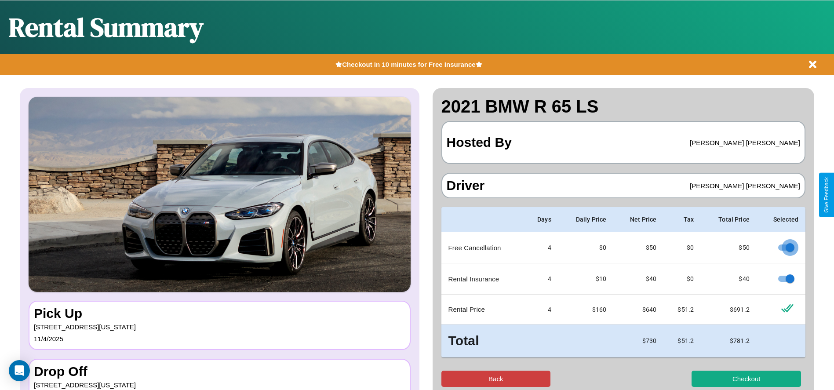
click at [495, 378] on button "Back" at bounding box center [495, 378] width 109 height 16
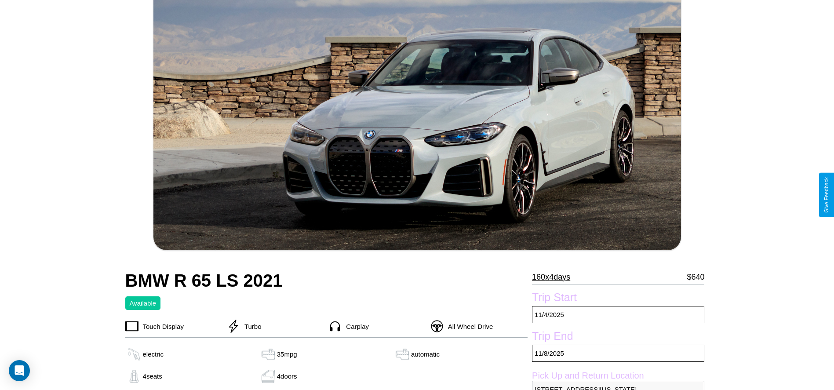
scroll to position [429, 0]
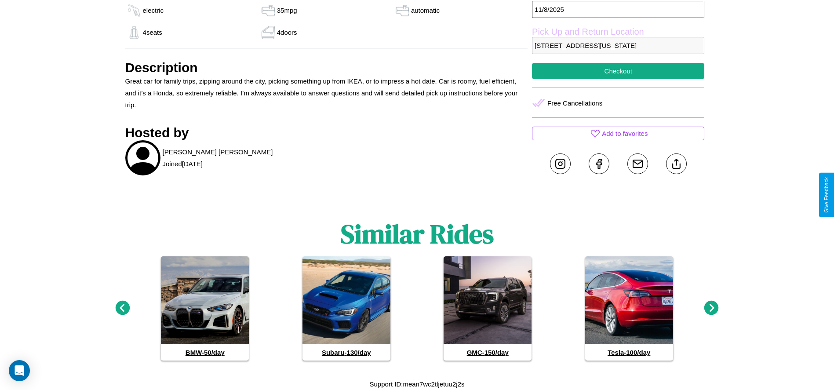
click at [711, 308] on icon at bounding box center [711, 308] width 15 height 15
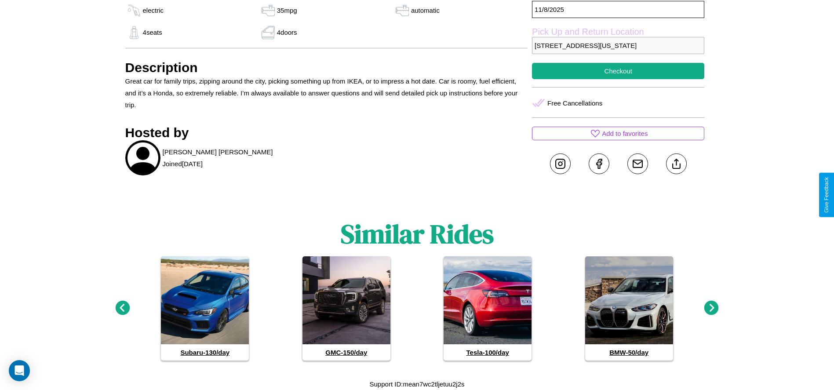
click at [711, 308] on icon at bounding box center [711, 308] width 15 height 15
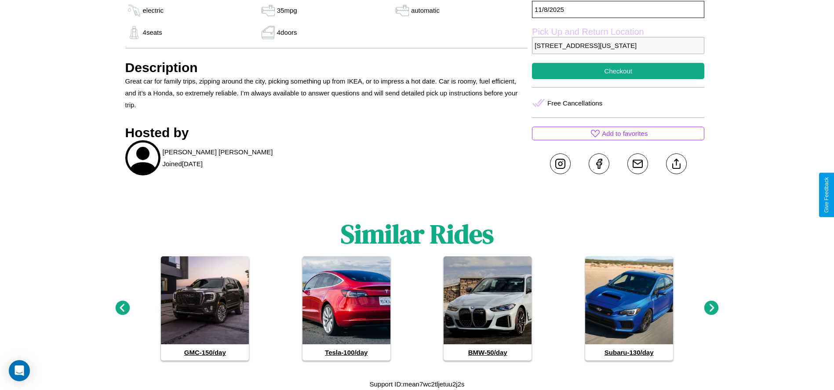
click at [711, 308] on icon at bounding box center [711, 308] width 15 height 15
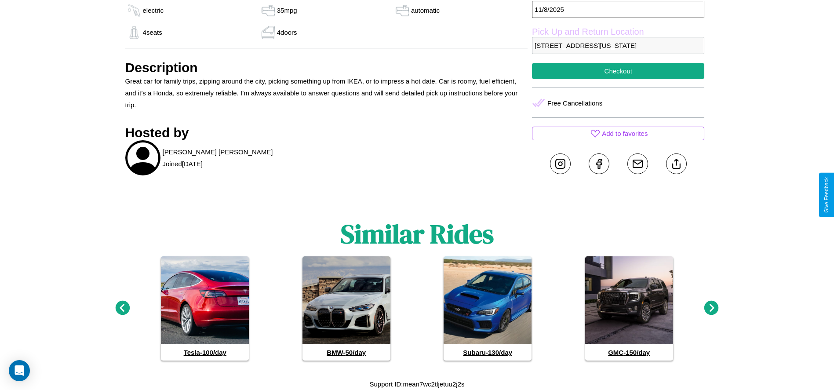
click at [711, 308] on icon at bounding box center [711, 308] width 15 height 15
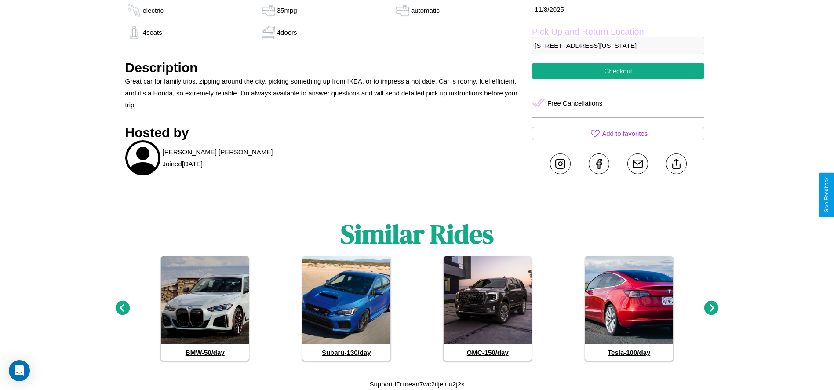
click at [711, 308] on icon at bounding box center [711, 308] width 15 height 15
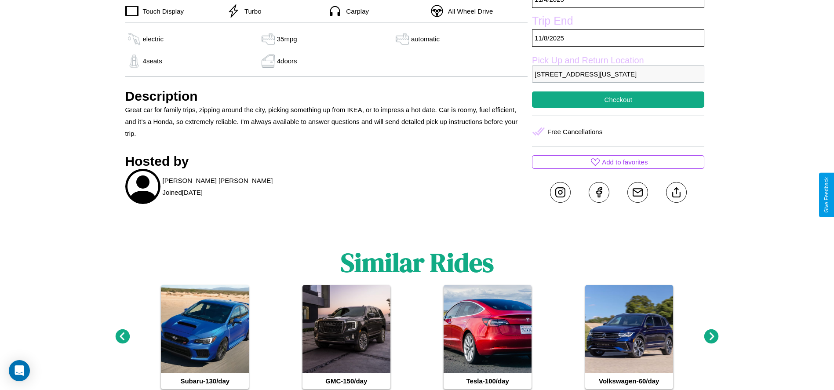
scroll to position [368, 0]
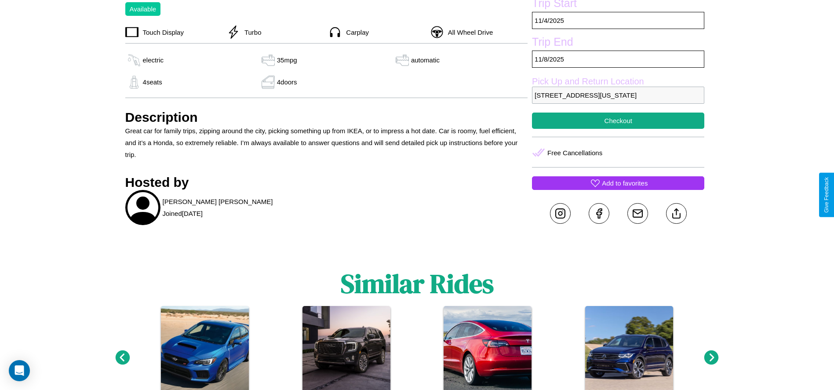
click at [618, 189] on p "Add to favorites" at bounding box center [625, 183] width 46 height 12
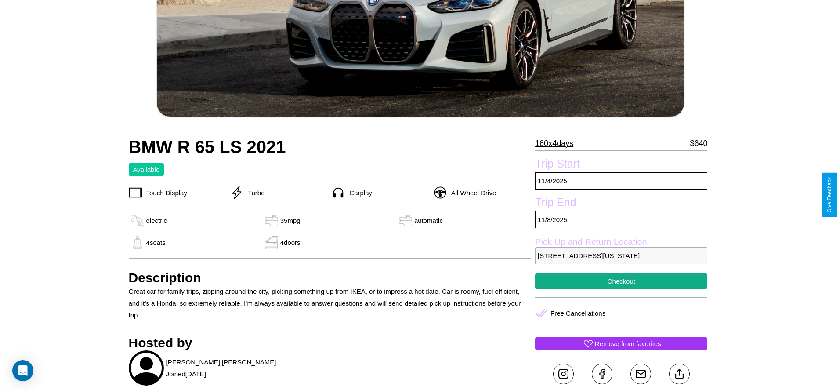
scroll to position [193, 0]
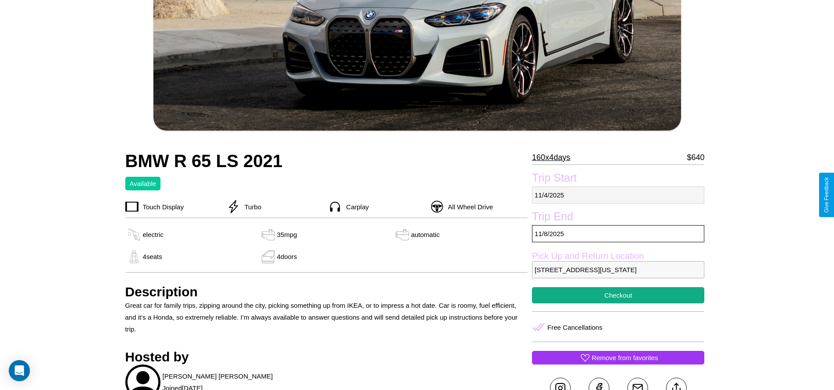
click at [618, 195] on p "[DATE]" at bounding box center [618, 194] width 172 height 17
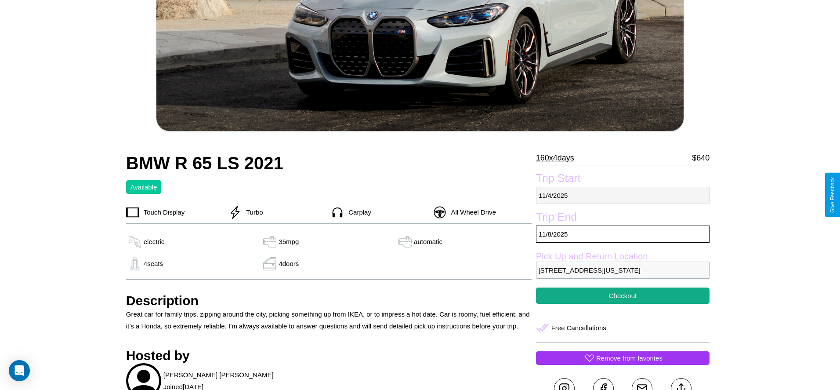
select select "*"
select select "****"
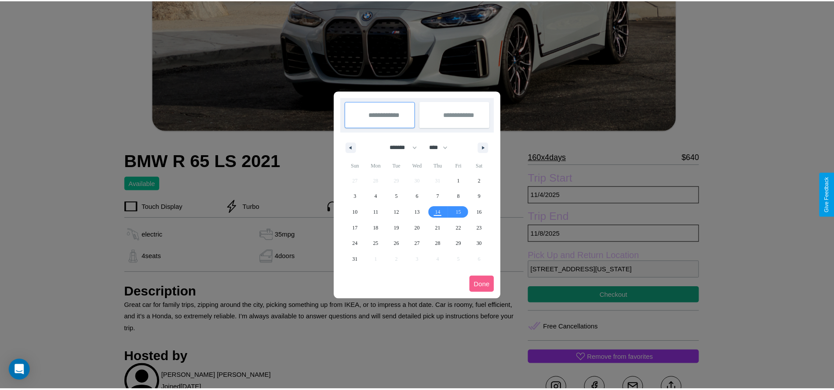
scroll to position [0, 0]
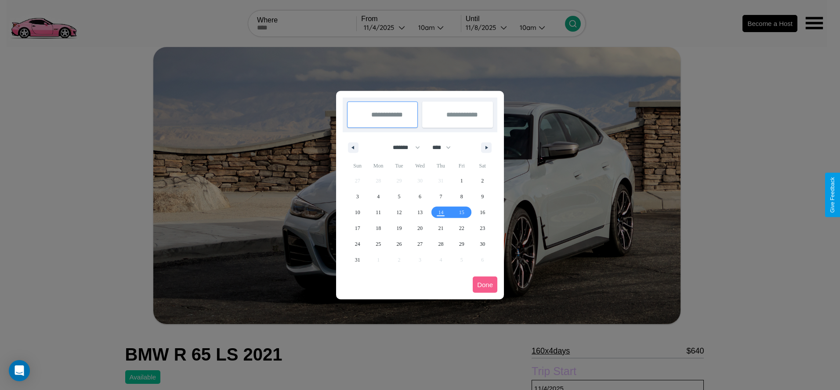
click at [386, 27] on div at bounding box center [420, 195] width 840 height 390
